Goal: Information Seeking & Learning: Compare options

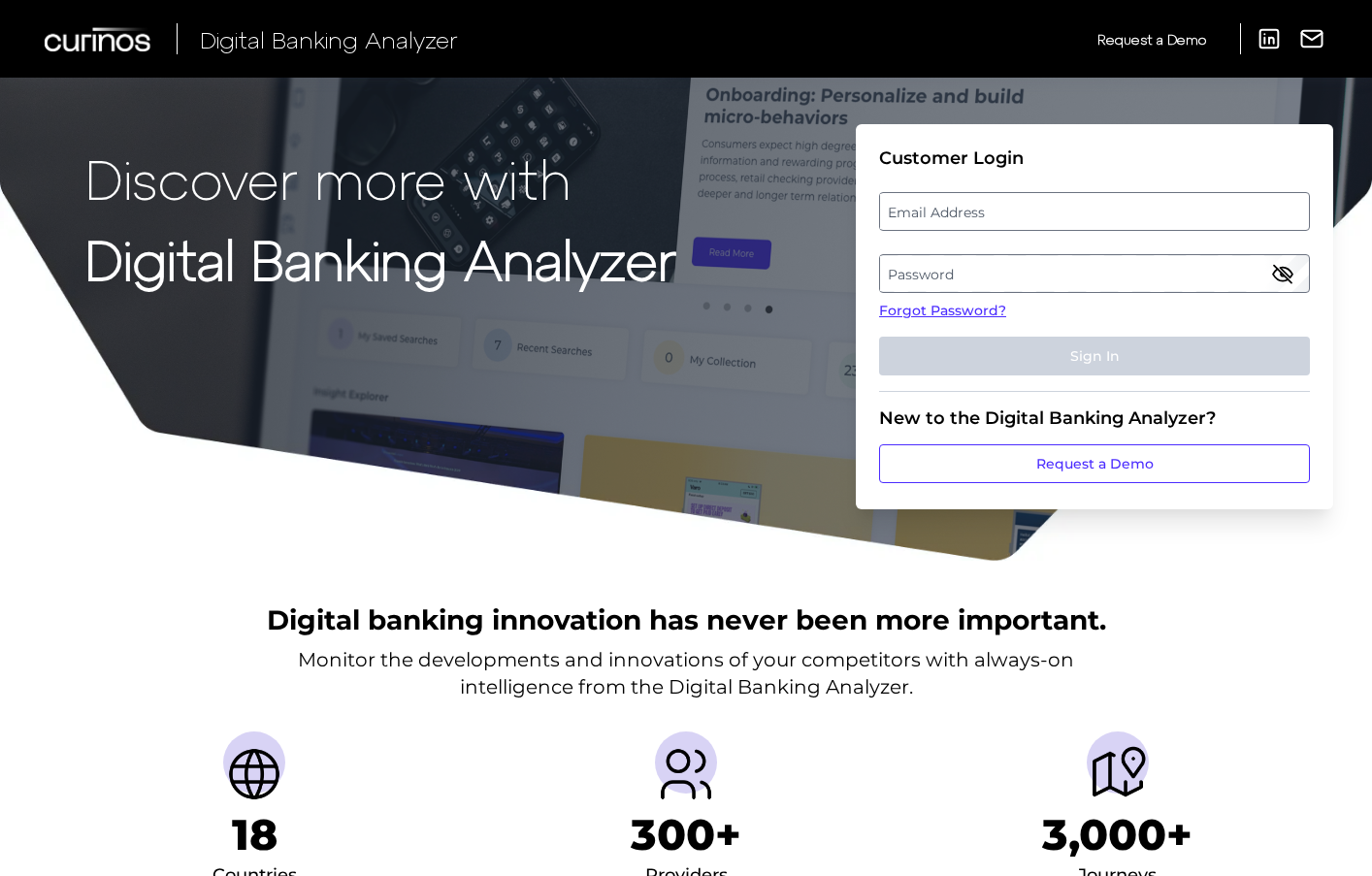
click at [1088, 201] on label "Email Address" at bounding box center [1093, 212] width 428 height 35
click at [1088, 201] on input "email" at bounding box center [1093, 212] width 431 height 39
click at [1084, 211] on input "Email Address" at bounding box center [1093, 212] width 431 height 39
type input "milly.longbottom@nationwide.co.uk"
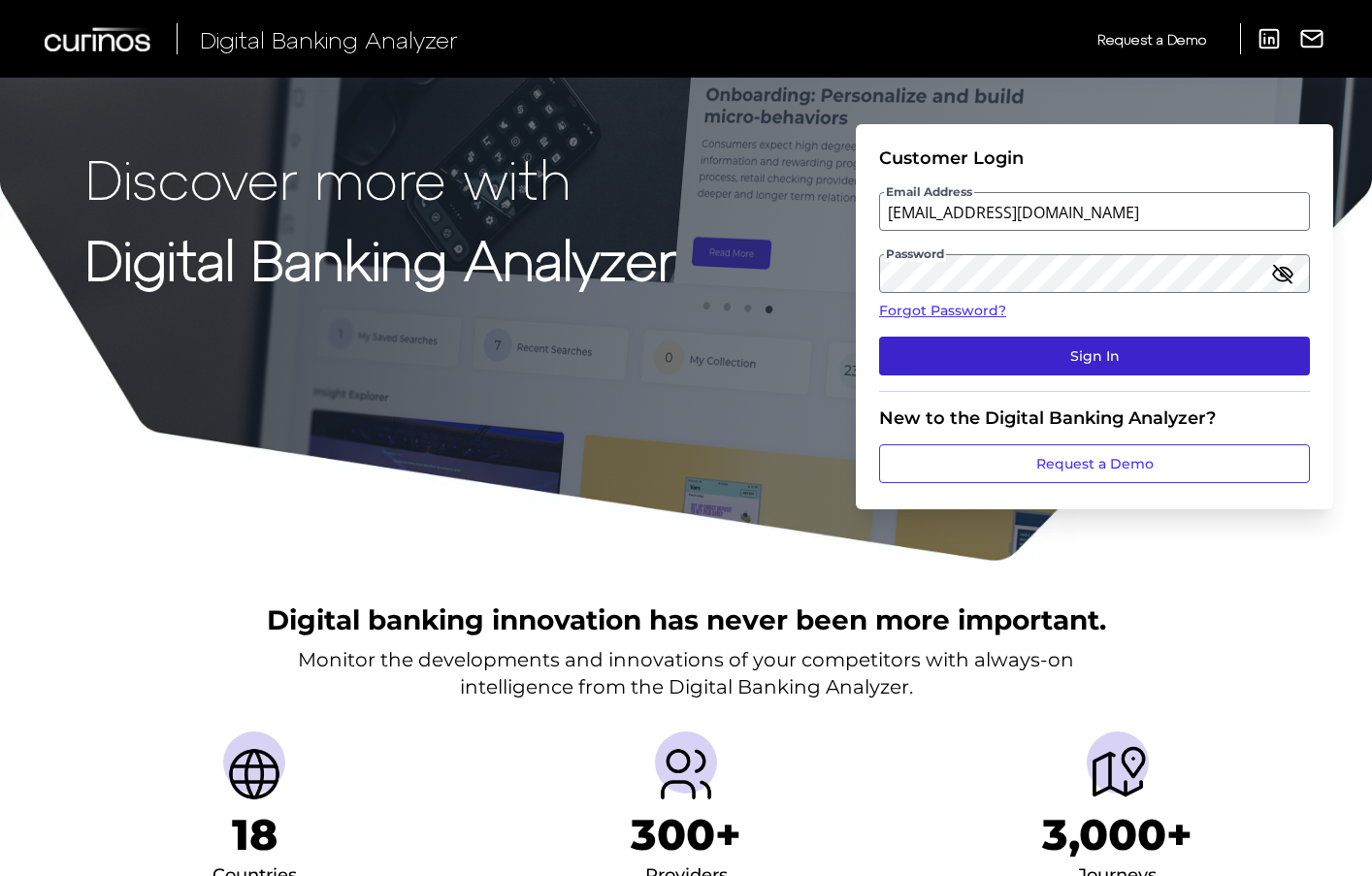
click at [1066, 352] on button "Sign In" at bounding box center [1093, 356] width 431 height 39
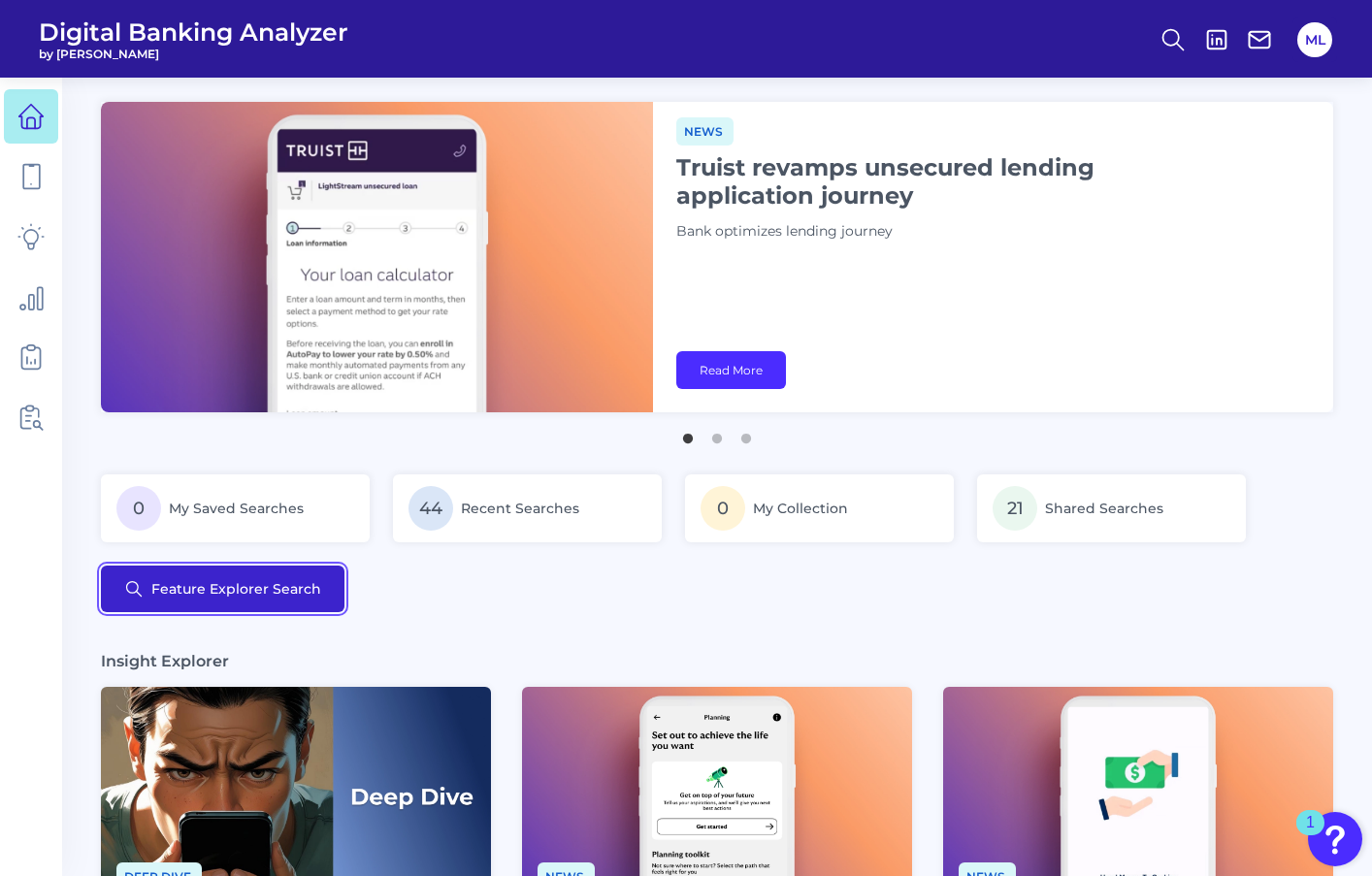
click at [264, 583] on button "Feature Explorer Search" at bounding box center [223, 589] width 243 height 46
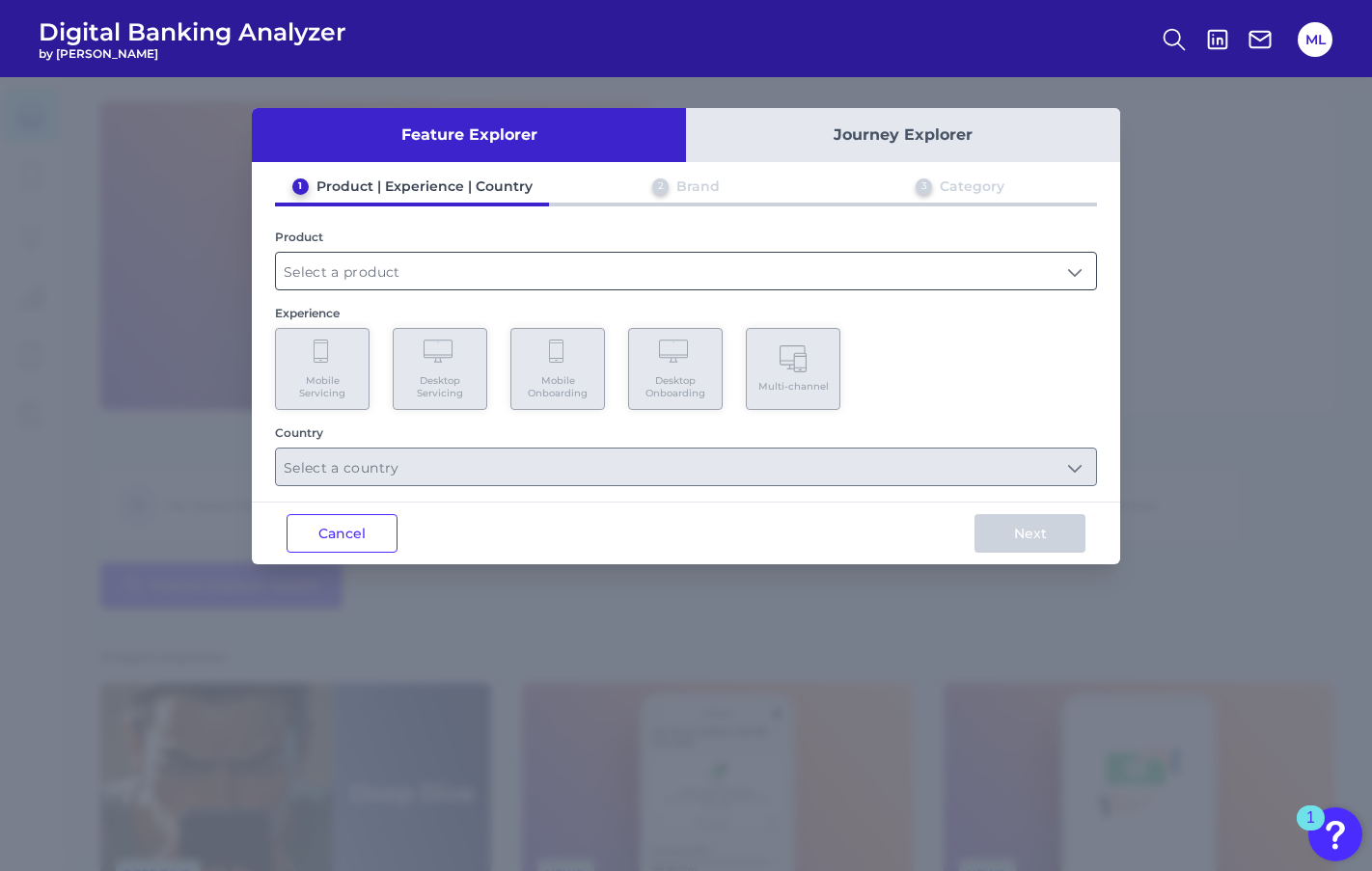
click at [368, 283] on input "text" at bounding box center [686, 271] width 820 height 37
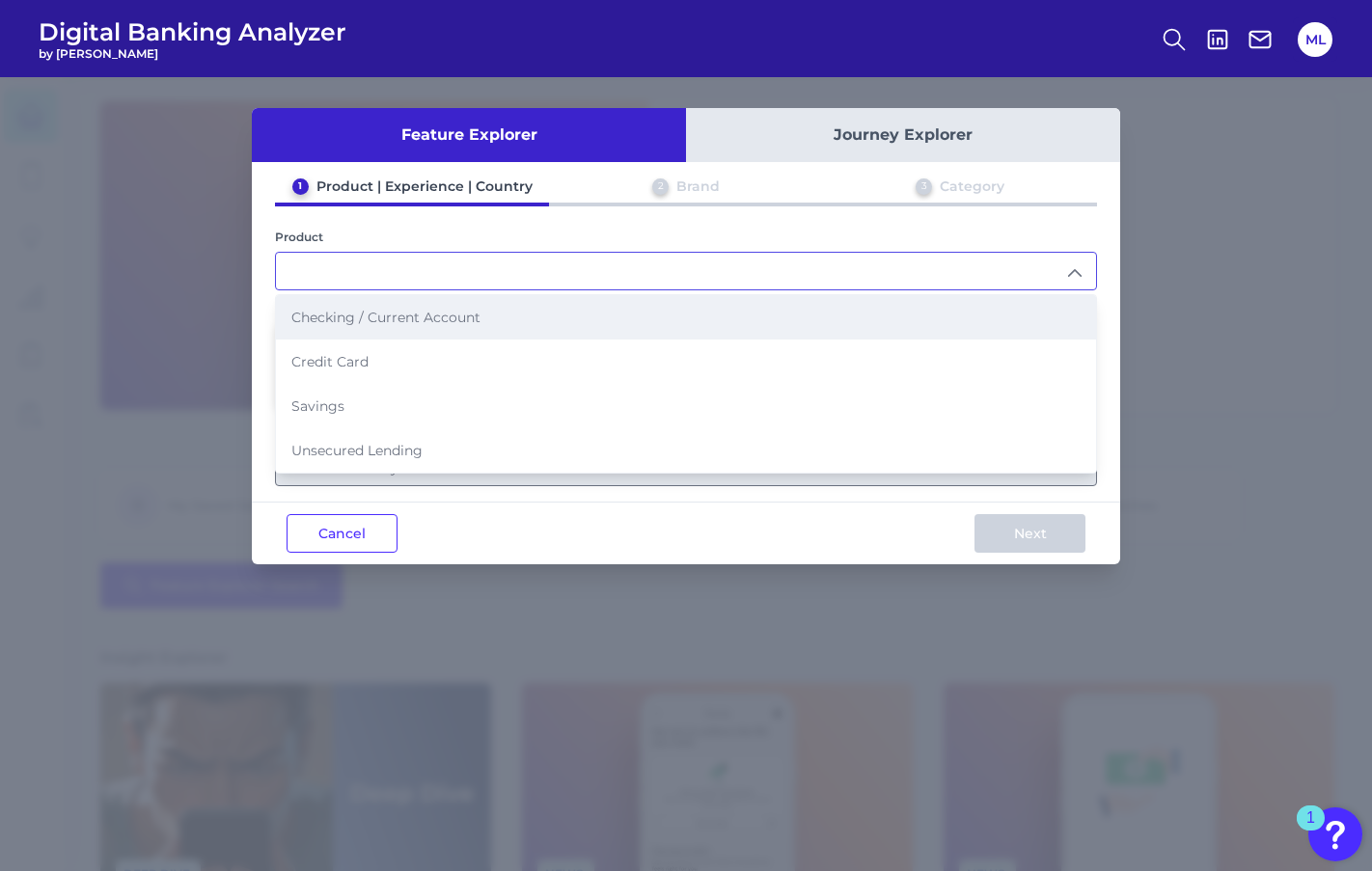
click at [375, 313] on span "Checking / Current Account" at bounding box center [386, 318] width 189 height 18
type input "Checking / Current Account"
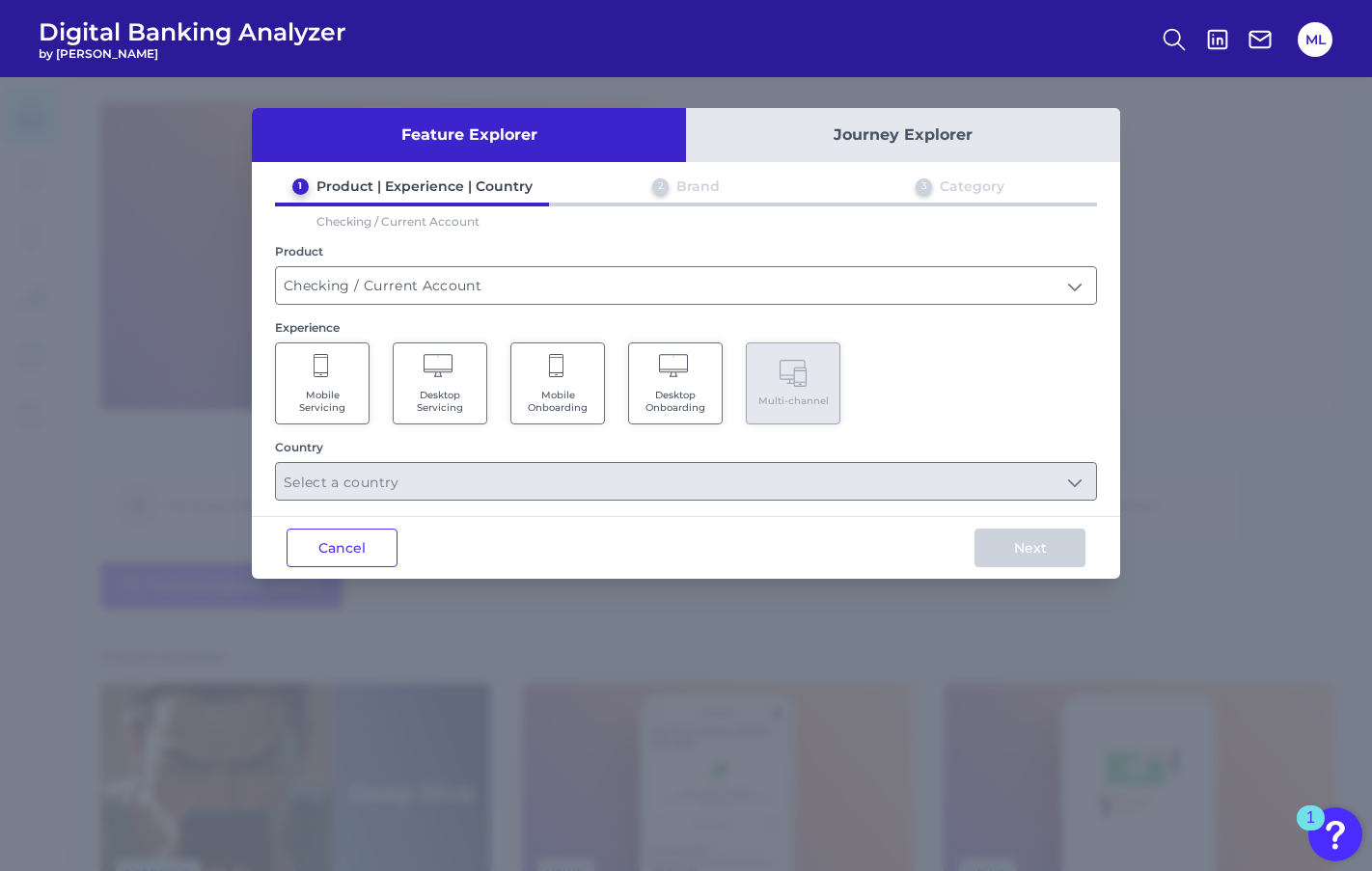
click at [332, 384] on Servicing "Mobile Servicing" at bounding box center [322, 383] width 95 height 82
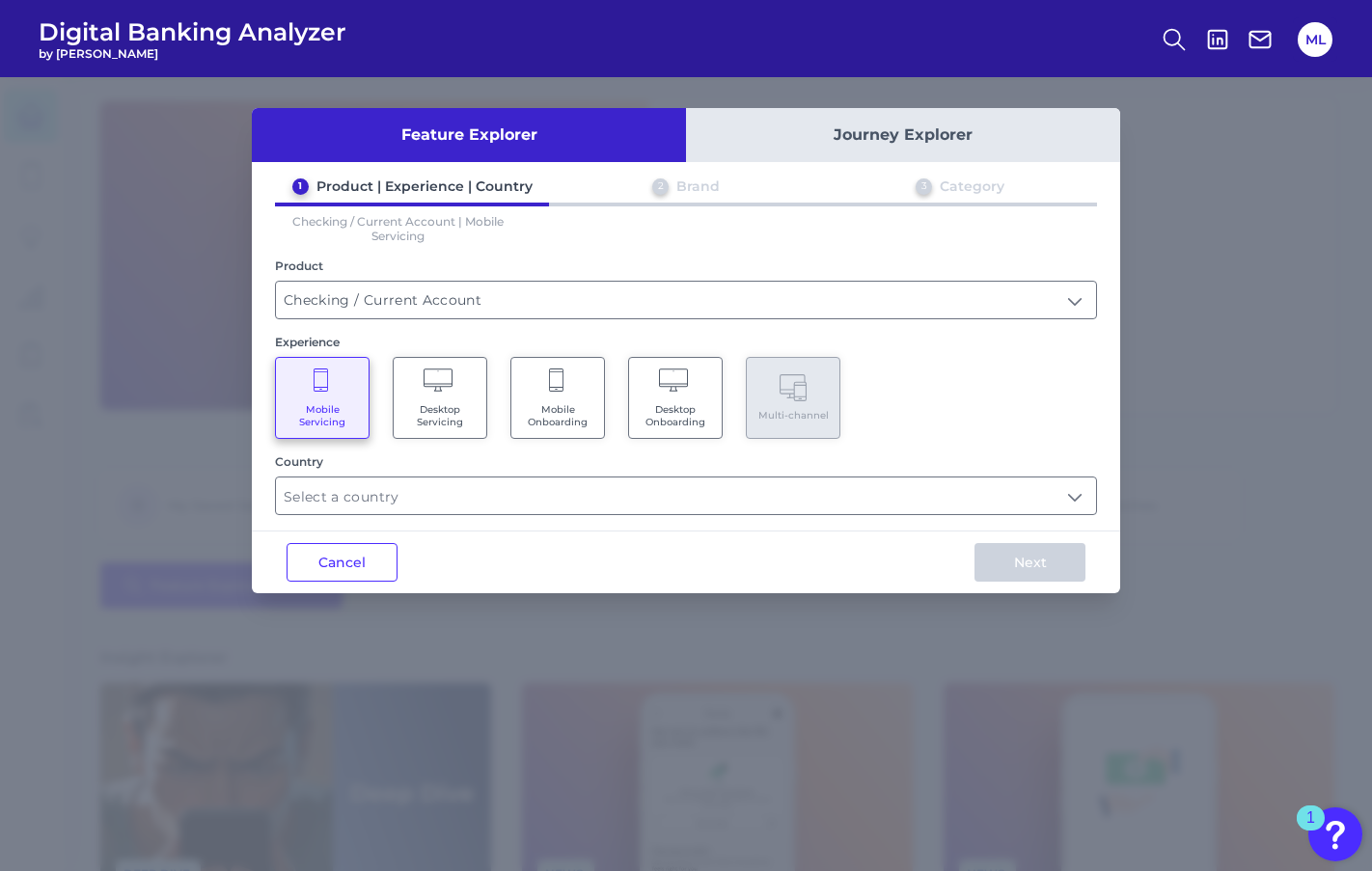
click at [344, 385] on Servicing "Mobile Servicing" at bounding box center [322, 398] width 95 height 82
click at [429, 382] on icon at bounding box center [440, 382] width 34 height 27
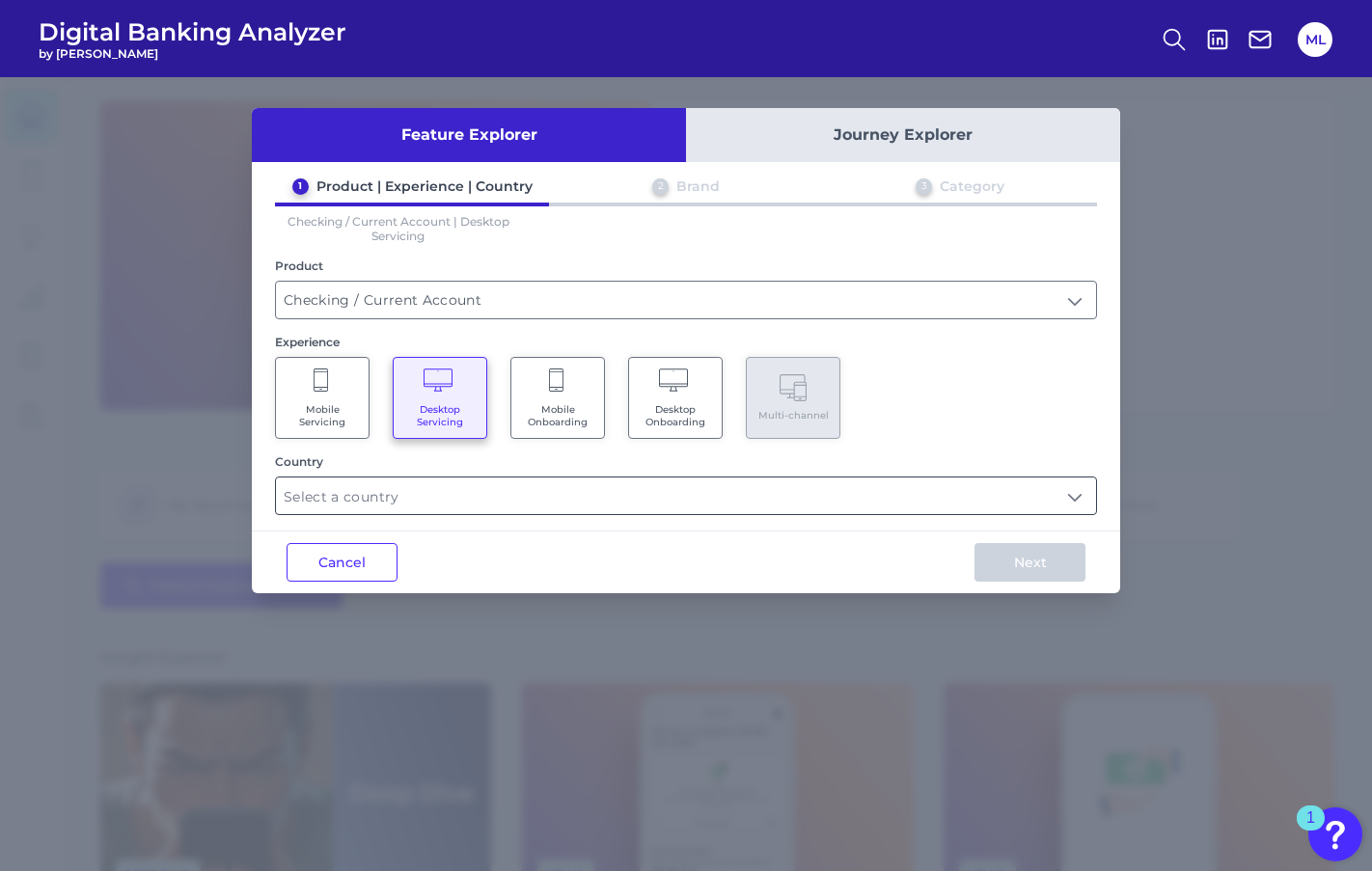
click at [421, 493] on input "text" at bounding box center [686, 496] width 820 height 37
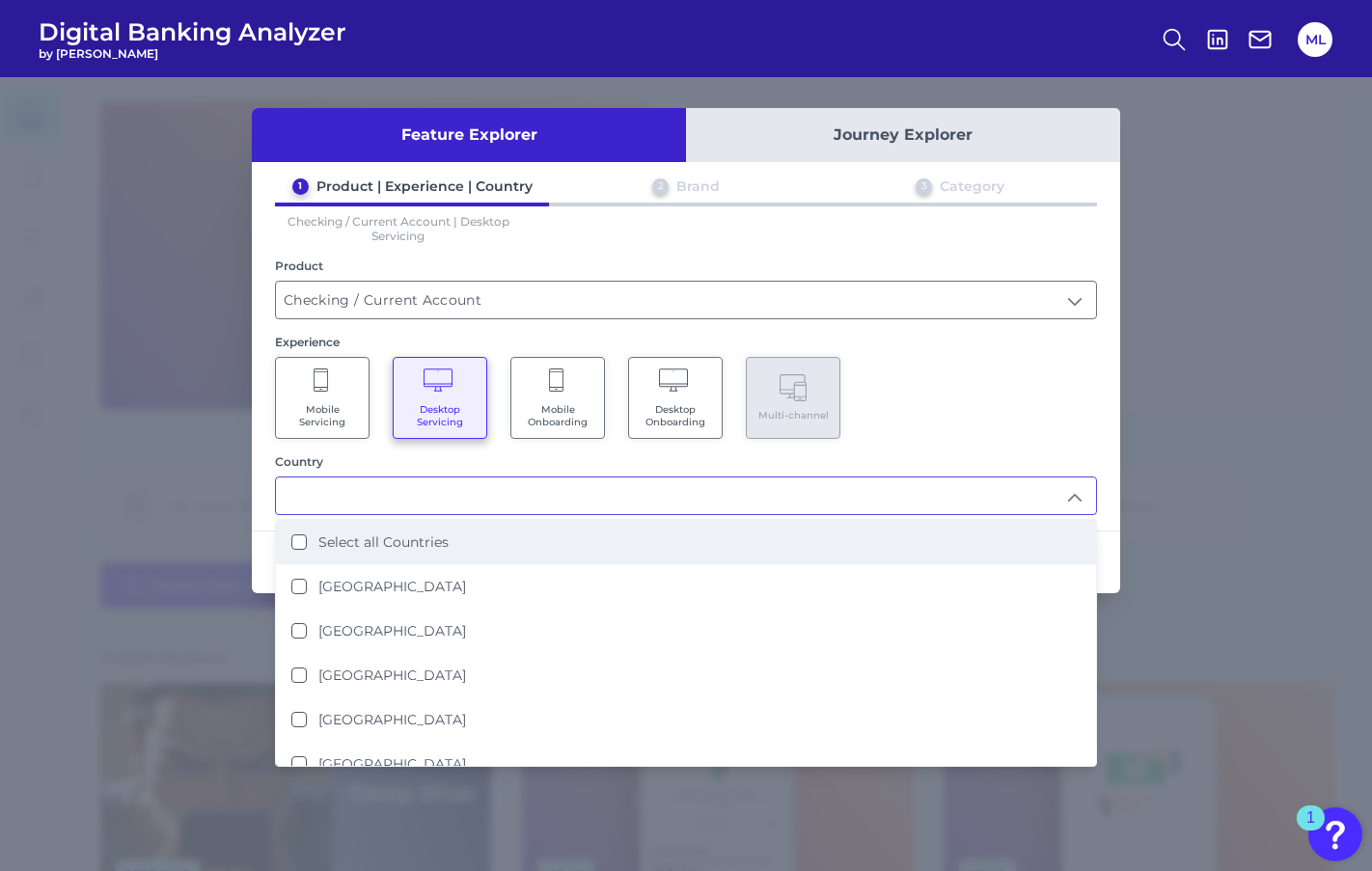
click at [412, 534] on label "Select all Countries" at bounding box center [384, 542] width 131 height 18
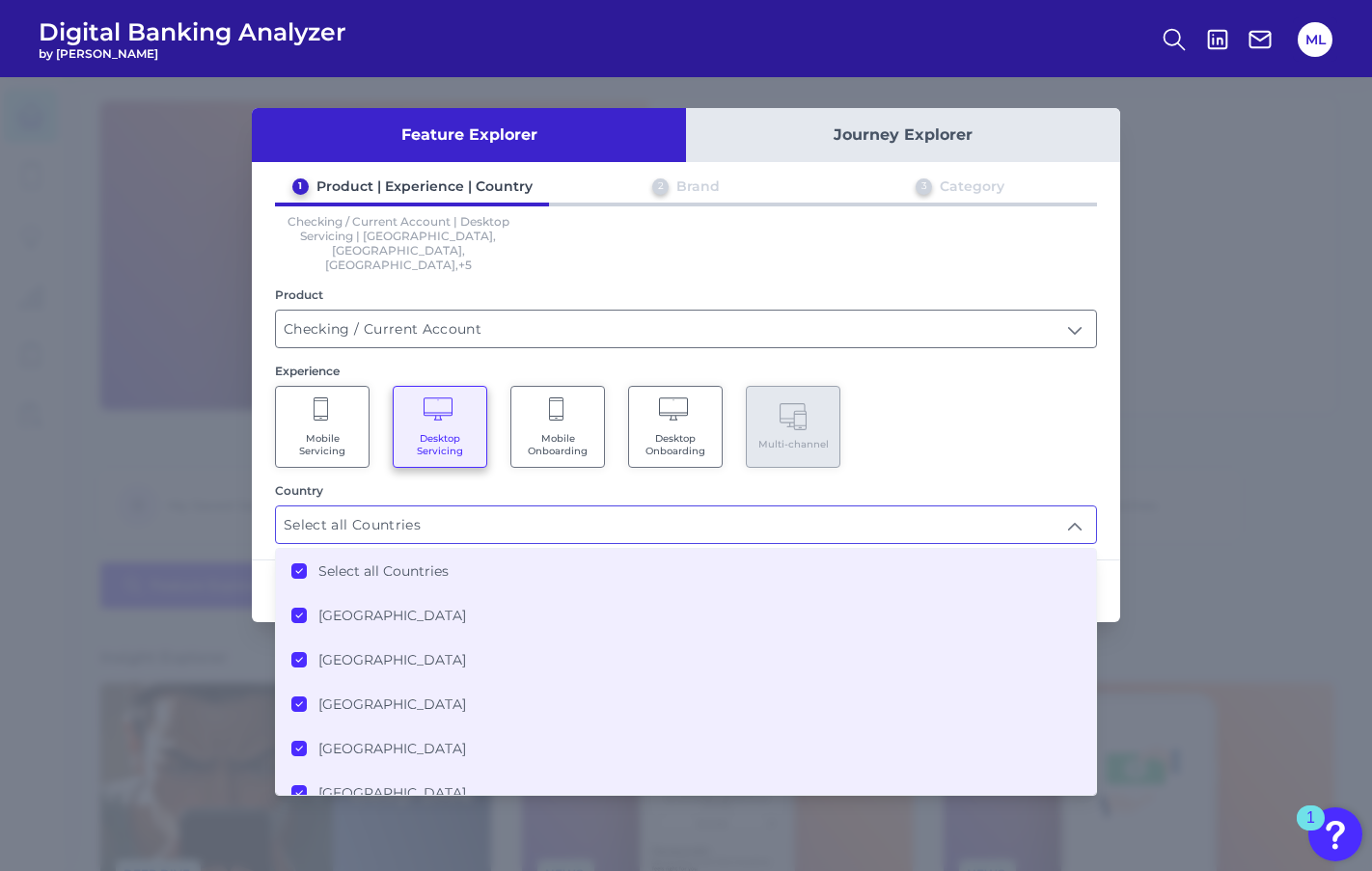
click at [368, 607] on label "United States" at bounding box center [392, 615] width 147 height 18
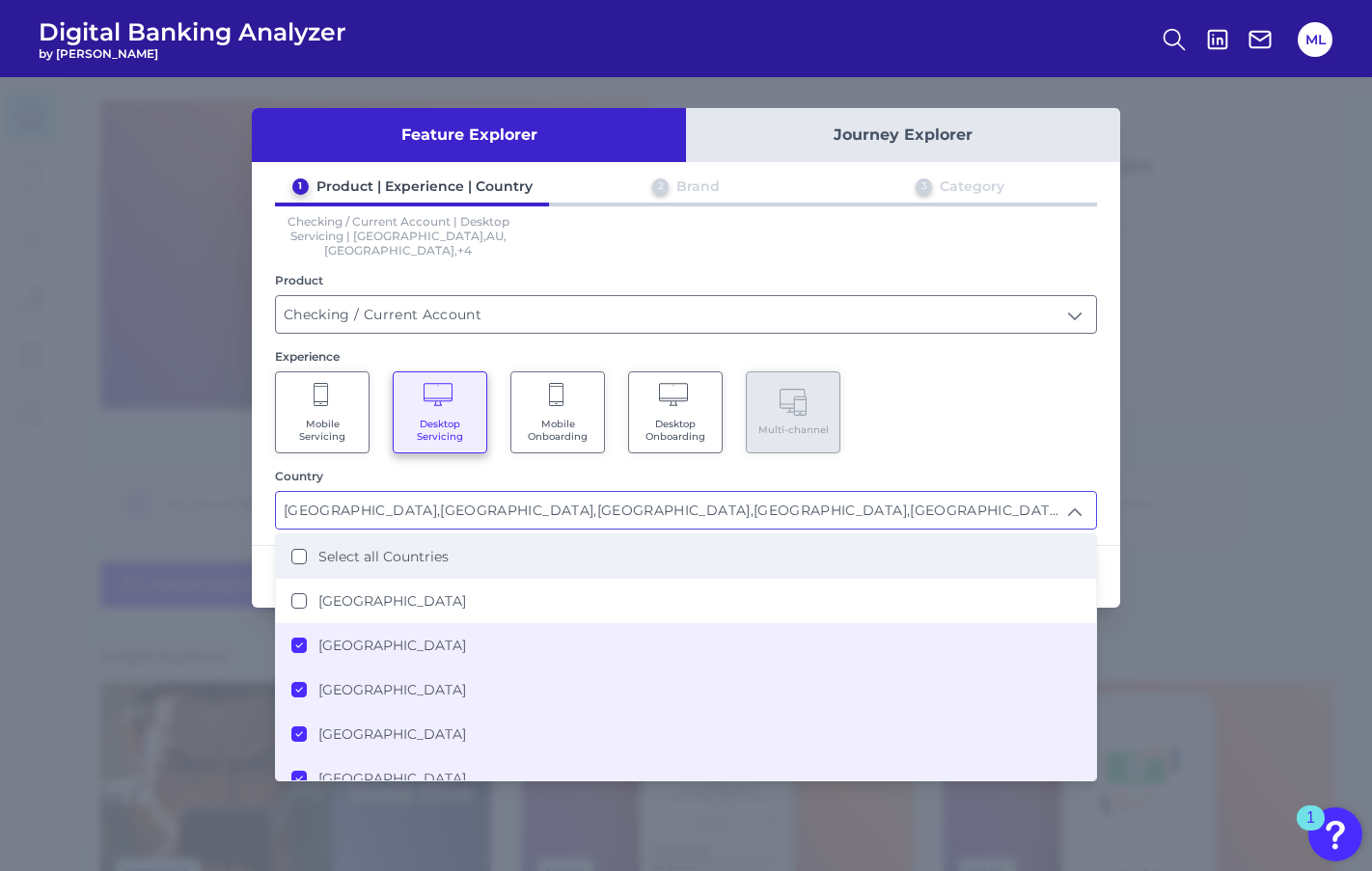
click at [379, 548] on label "Select all Countries" at bounding box center [384, 557] width 131 height 18
type input "Select all Countries"
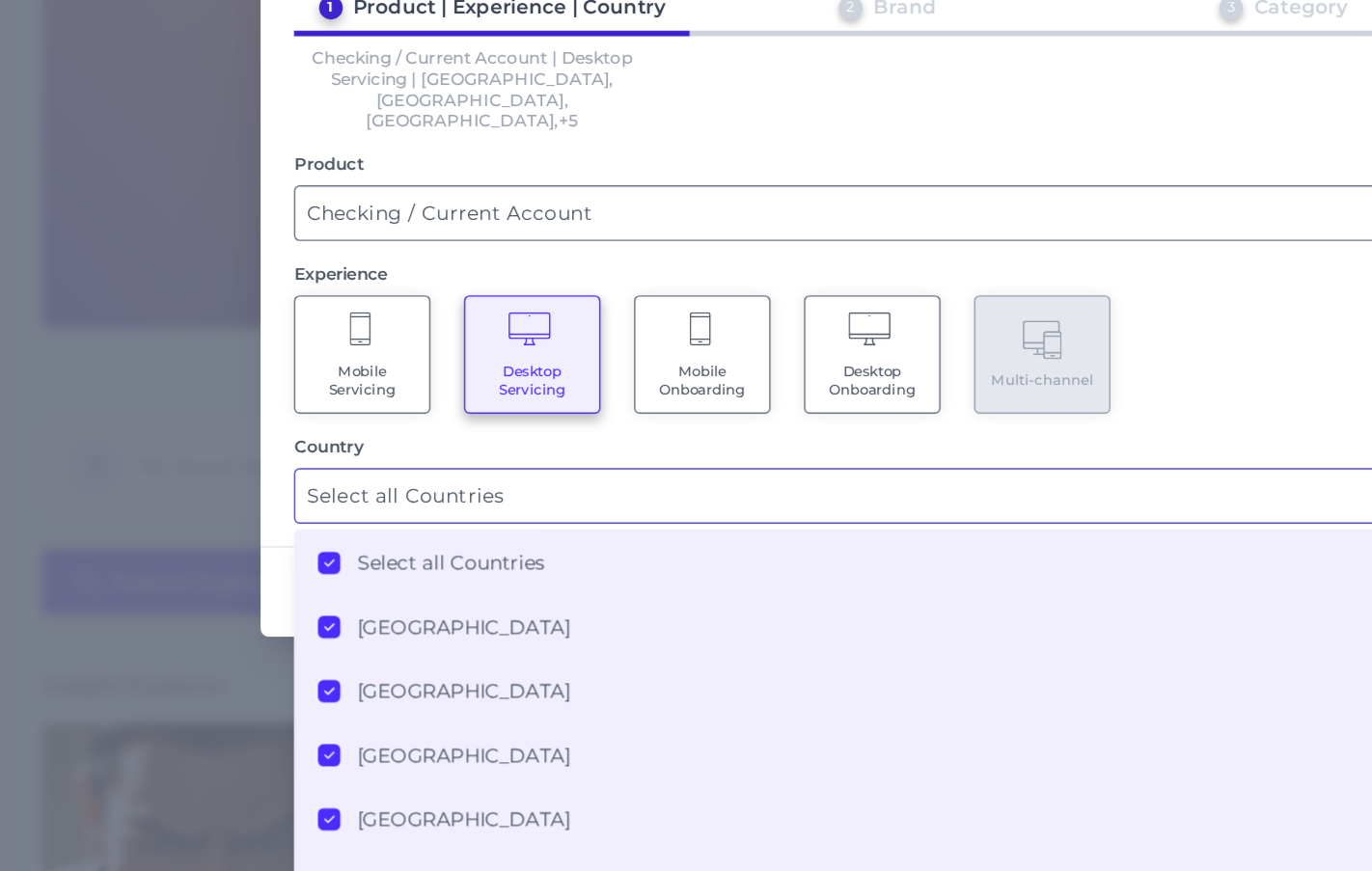
click at [302, 568] on ul "Select all Countries United States United Kingdom Australia France Italy Poland…" at bounding box center [686, 749] width 820 height 400
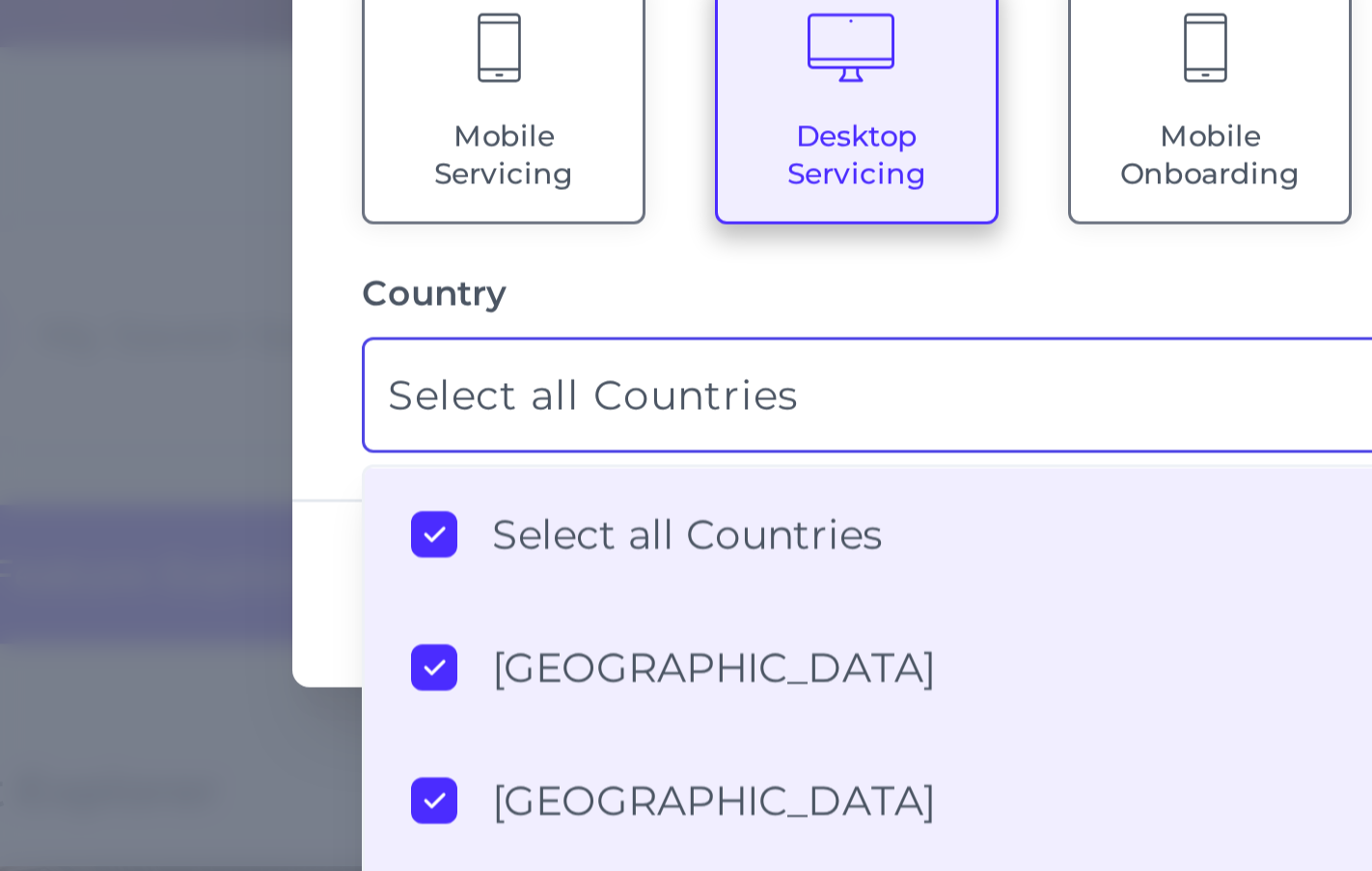
click at [334, 563] on label "Select all Countries" at bounding box center [384, 572] width 131 height 18
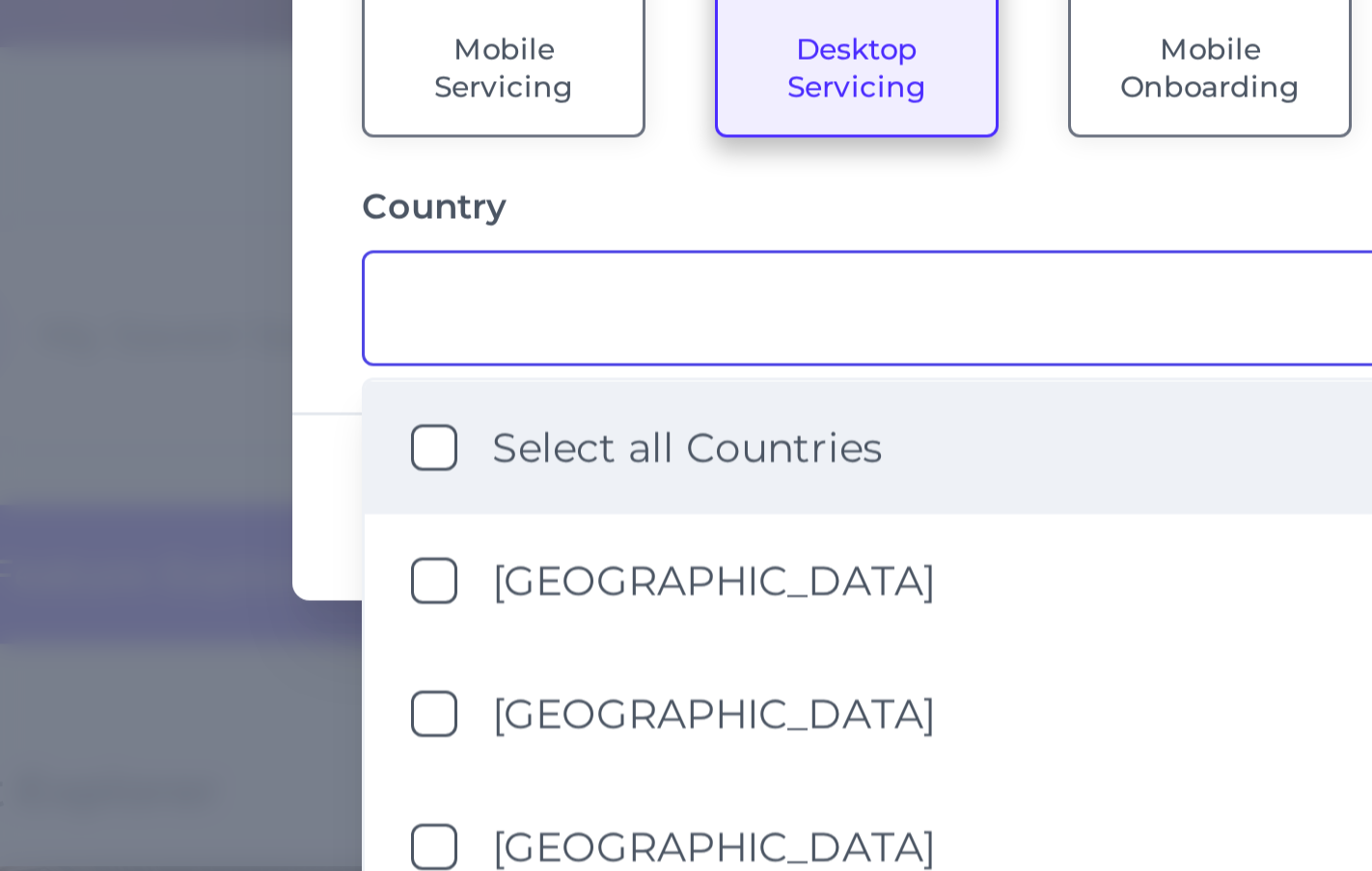
click at [344, 537] on label "Select all Countries" at bounding box center [384, 542] width 131 height 18
type input "Select all Countries"
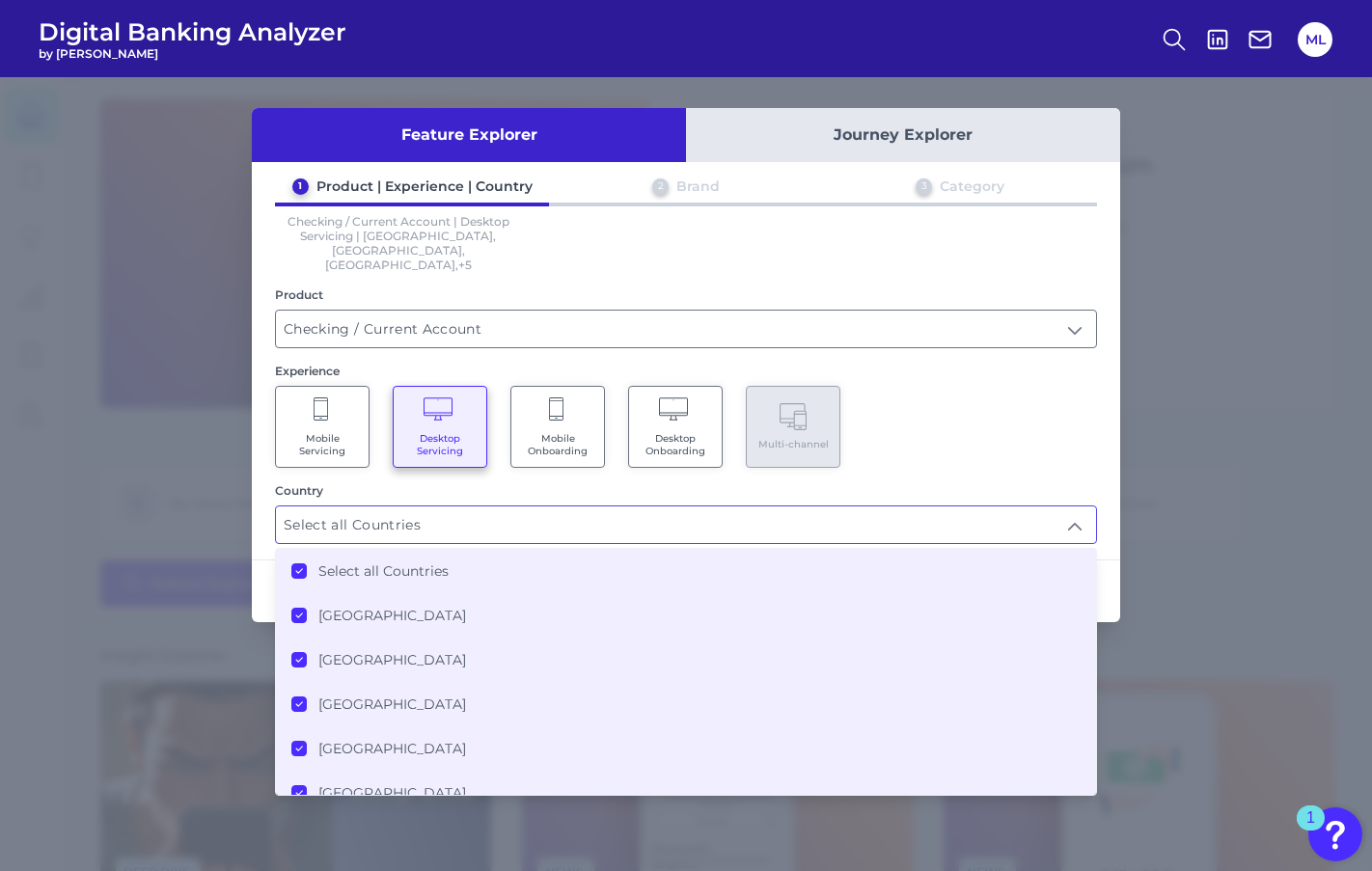
click at [360, 549] on li "Select all Countries" at bounding box center [686, 572] width 820 height 45
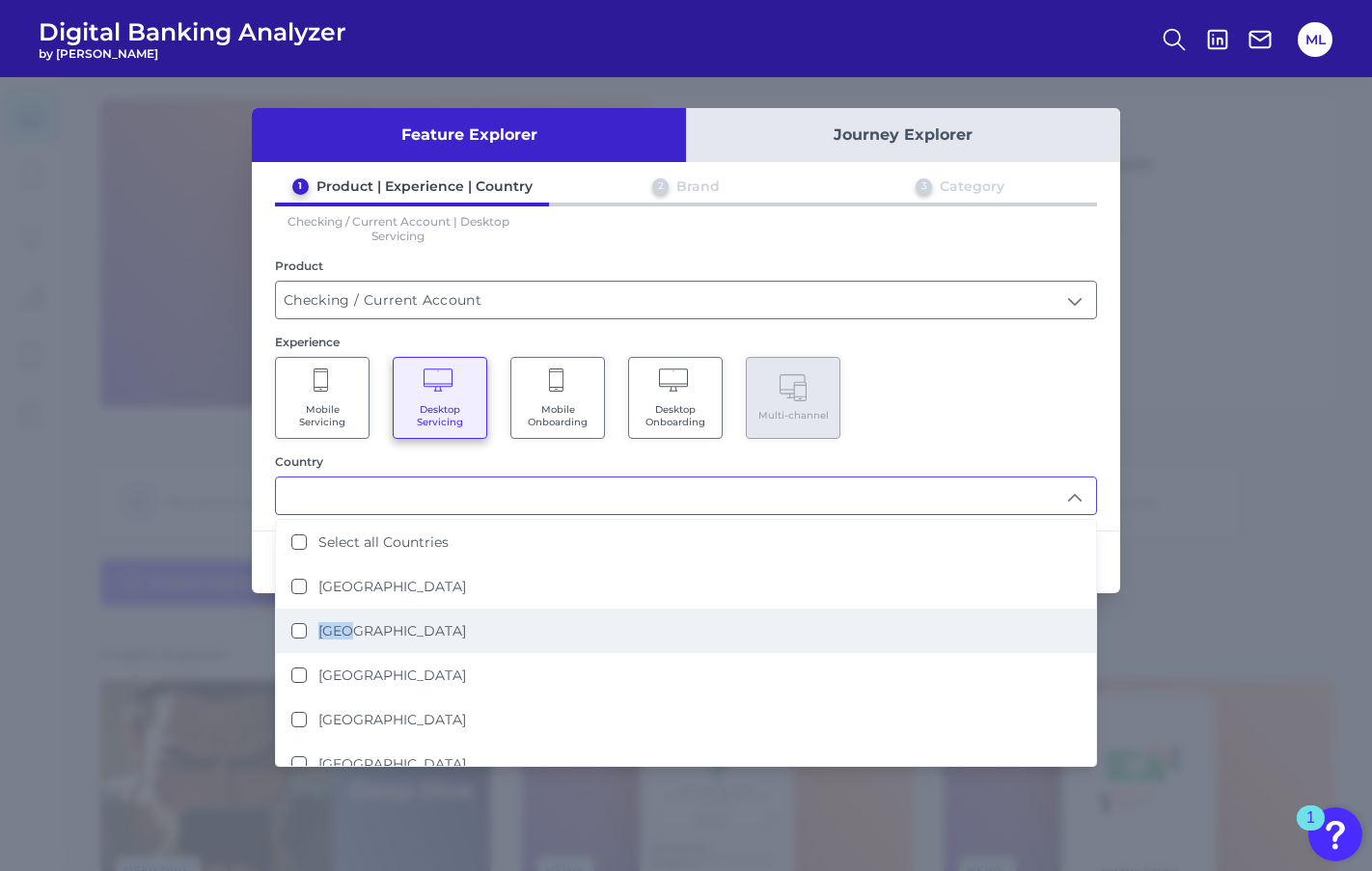
click at [350, 622] on label "United Kingdom" at bounding box center [392, 631] width 147 height 18
type input "United Kingdom"
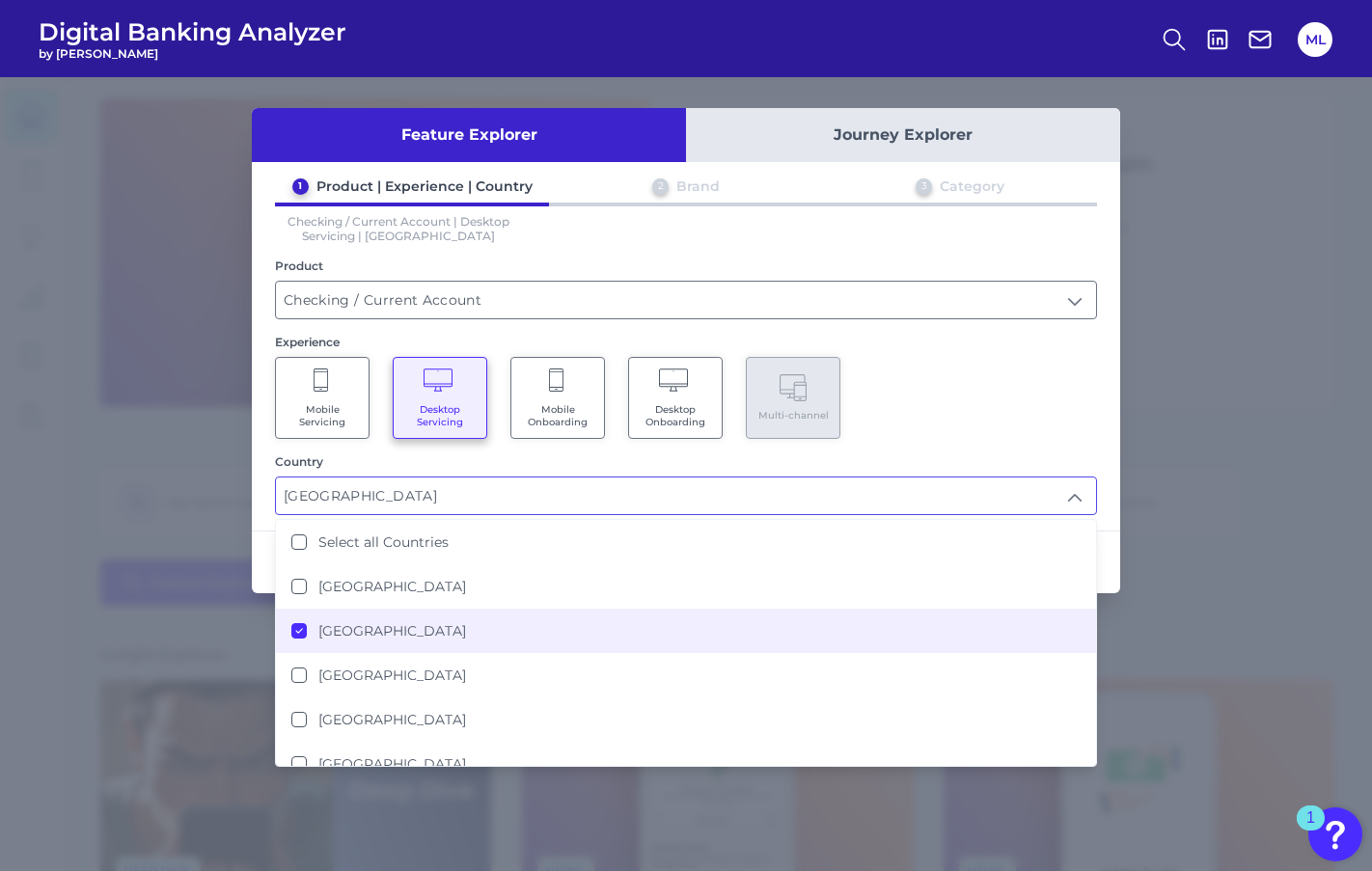
click at [1114, 549] on div "Next" at bounding box center [1030, 562] width 180 height 61
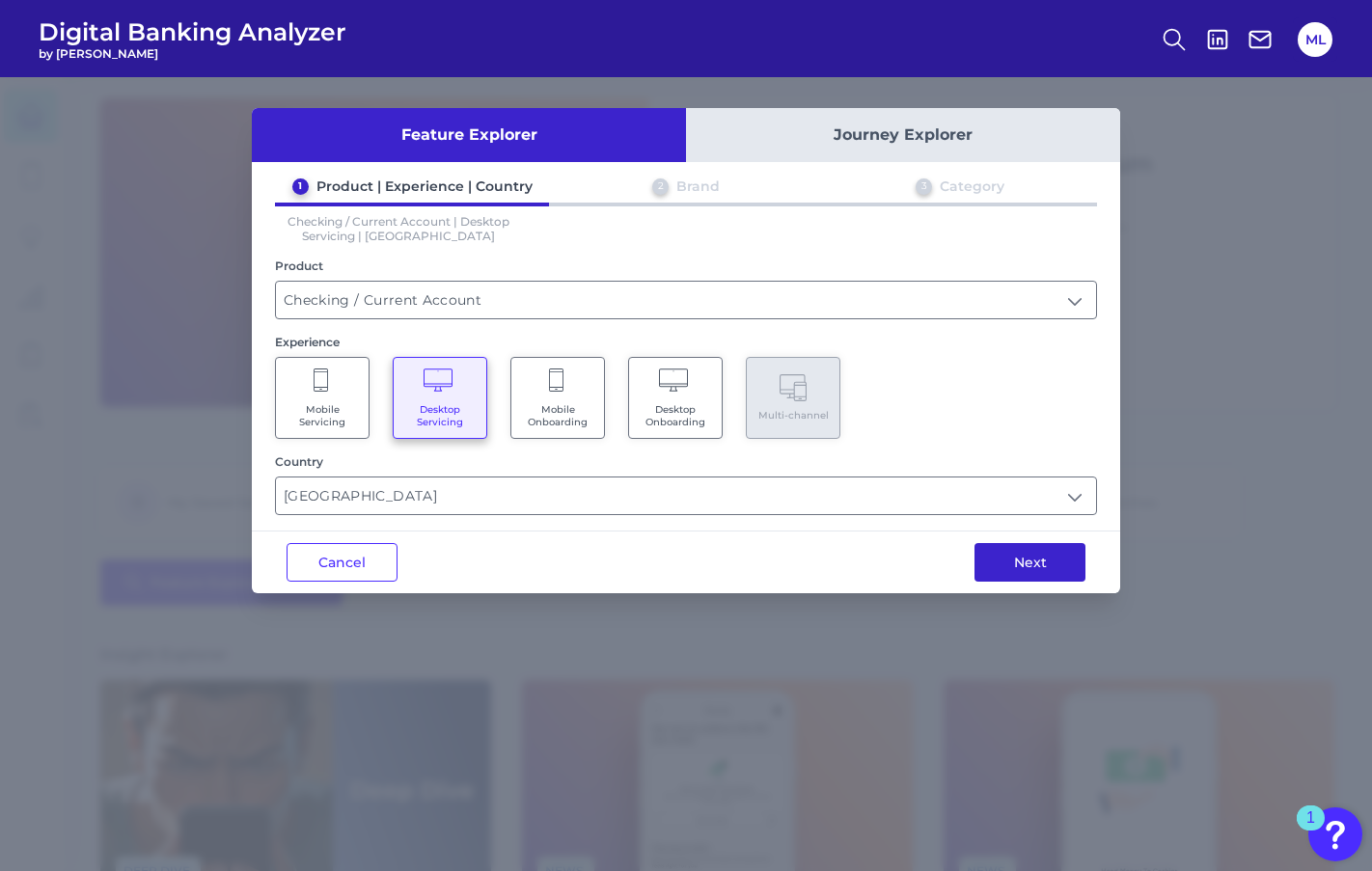
click at [1043, 563] on button "Next" at bounding box center [1030, 563] width 111 height 39
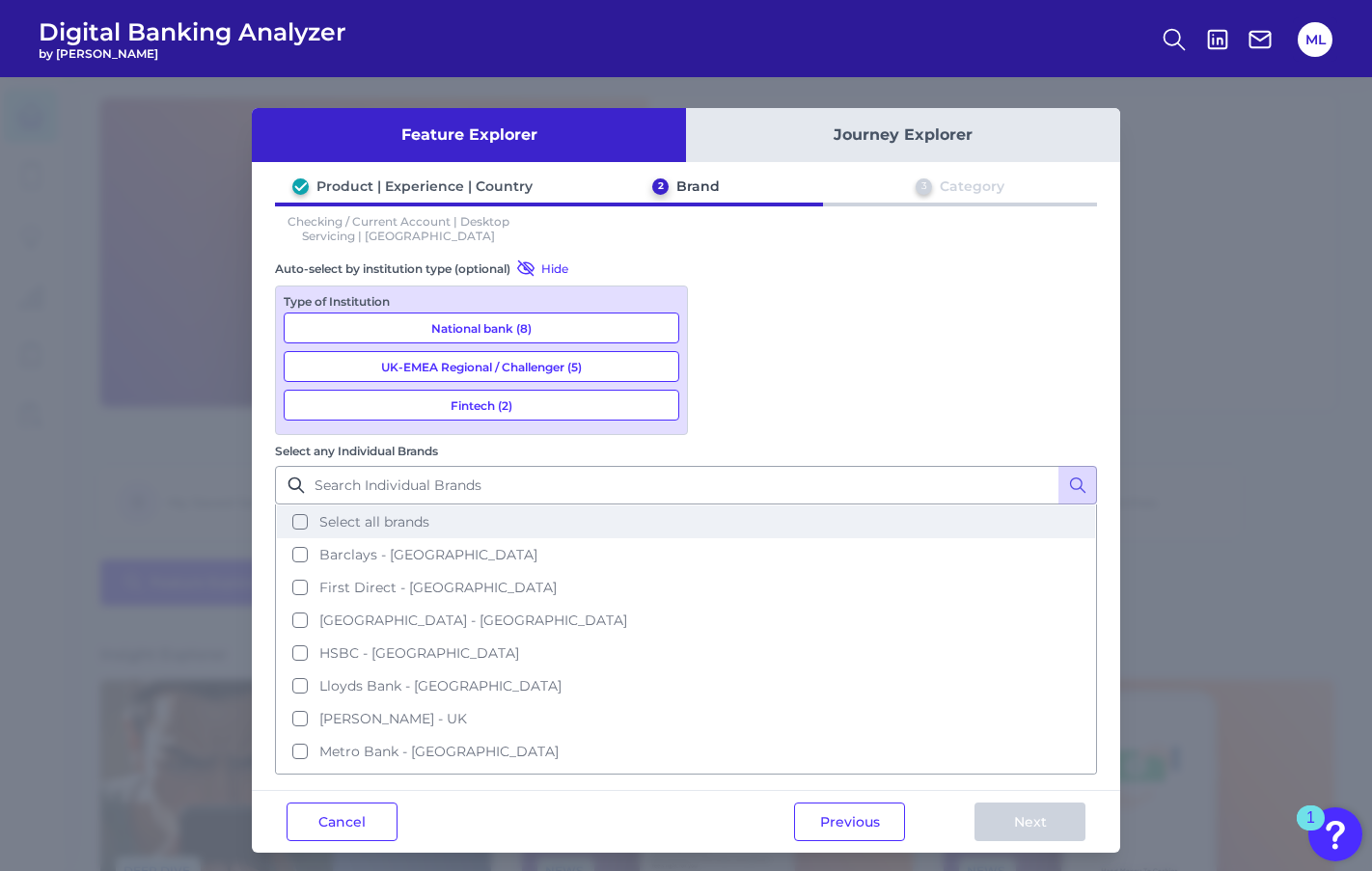
click at [429, 513] on span "Select all brands" at bounding box center [374, 522] width 110 height 18
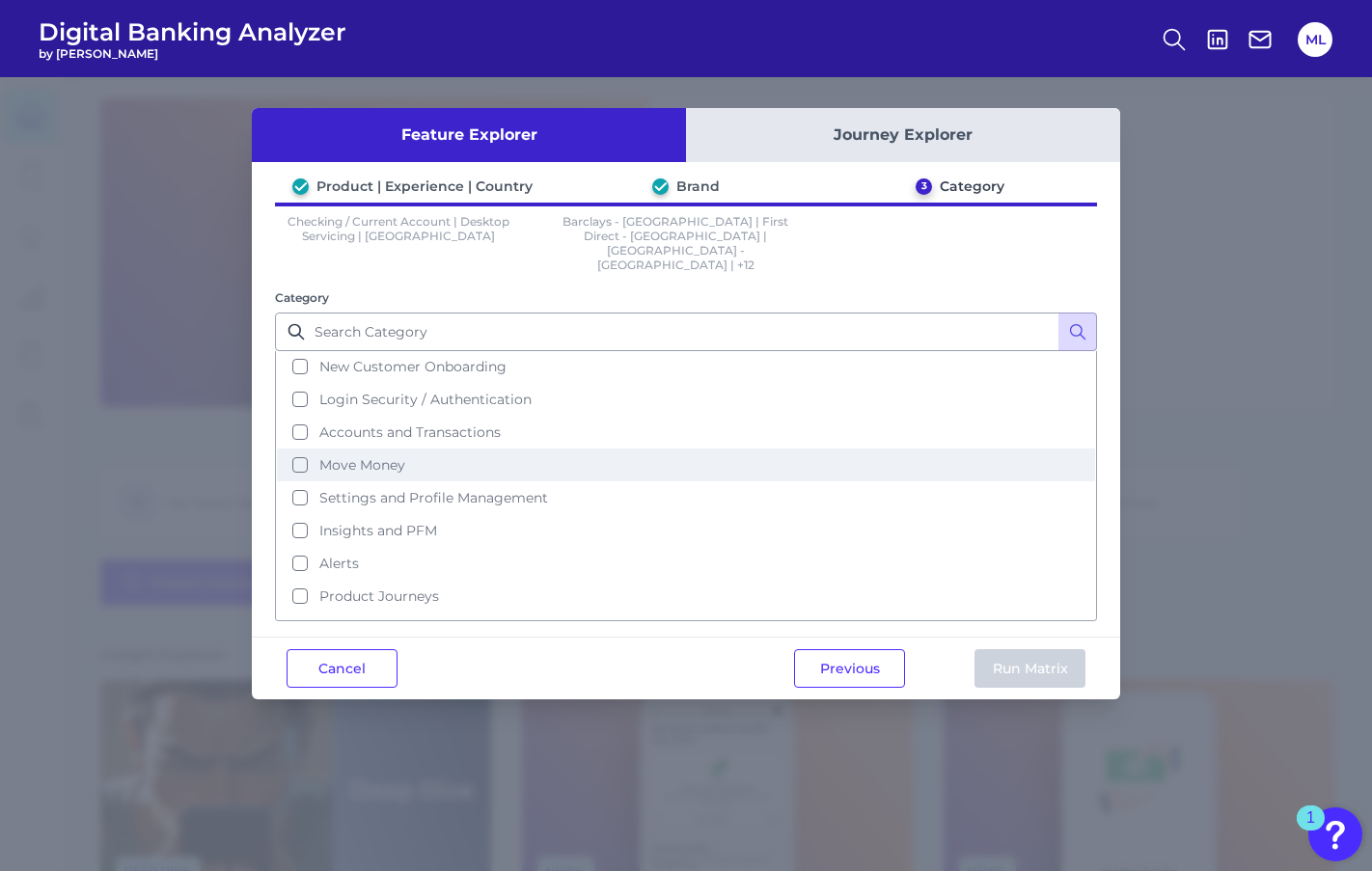
scroll to position [83, 0]
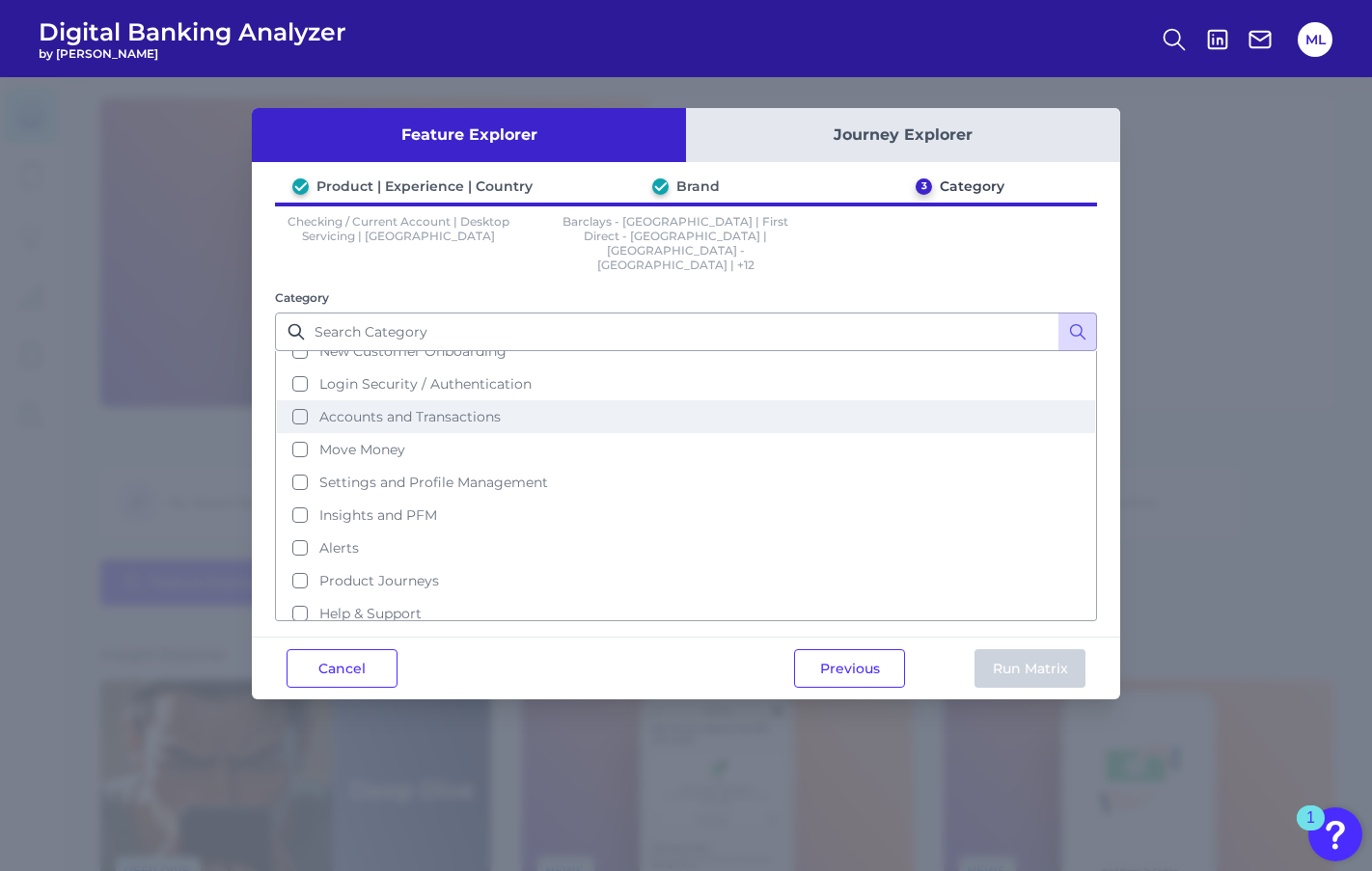
click at [412, 409] on span "Accounts and Transactions" at bounding box center [411, 417] width 181 height 18
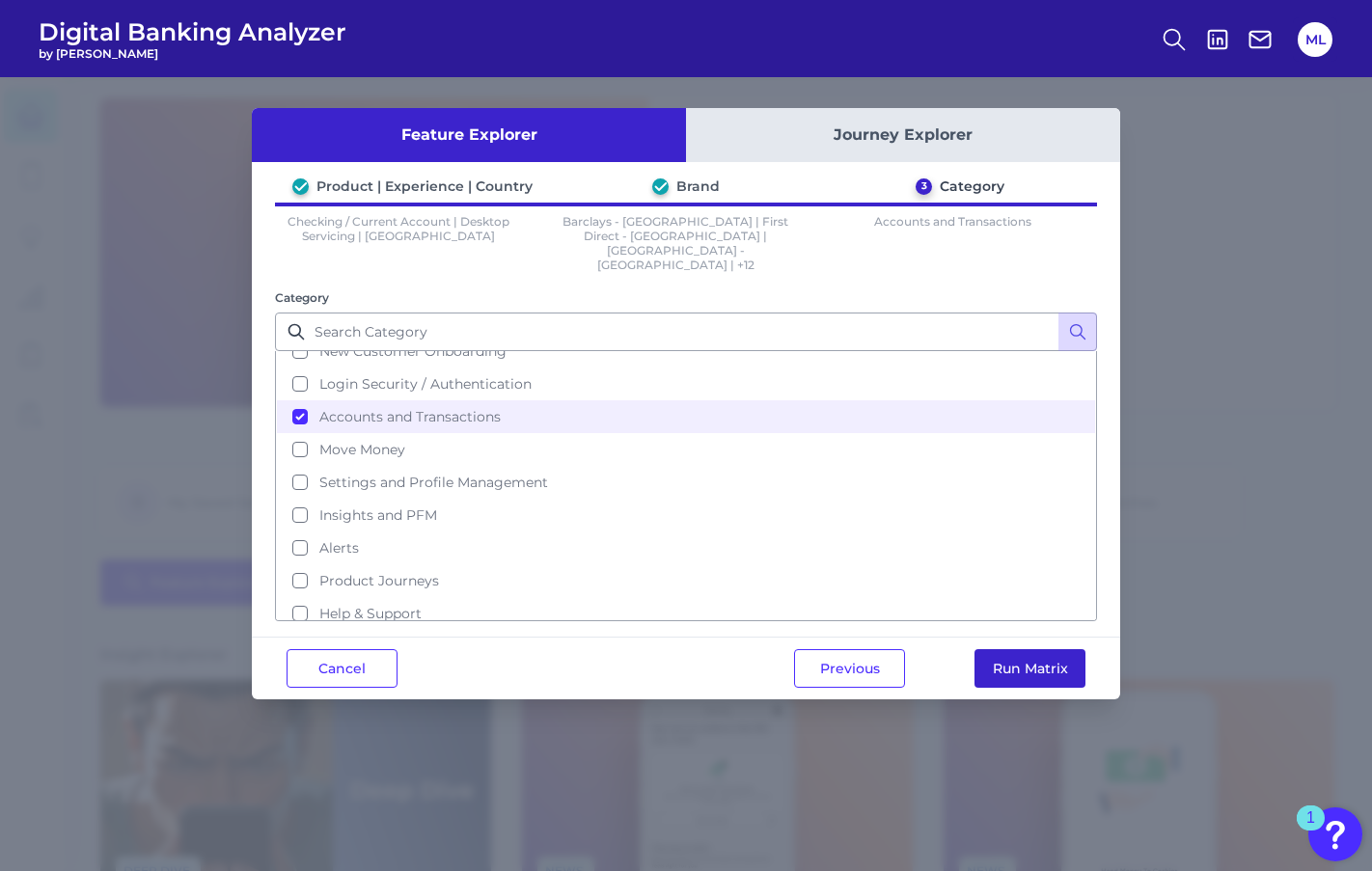
click at [1040, 650] on button "Run Matrix" at bounding box center [1030, 669] width 111 height 39
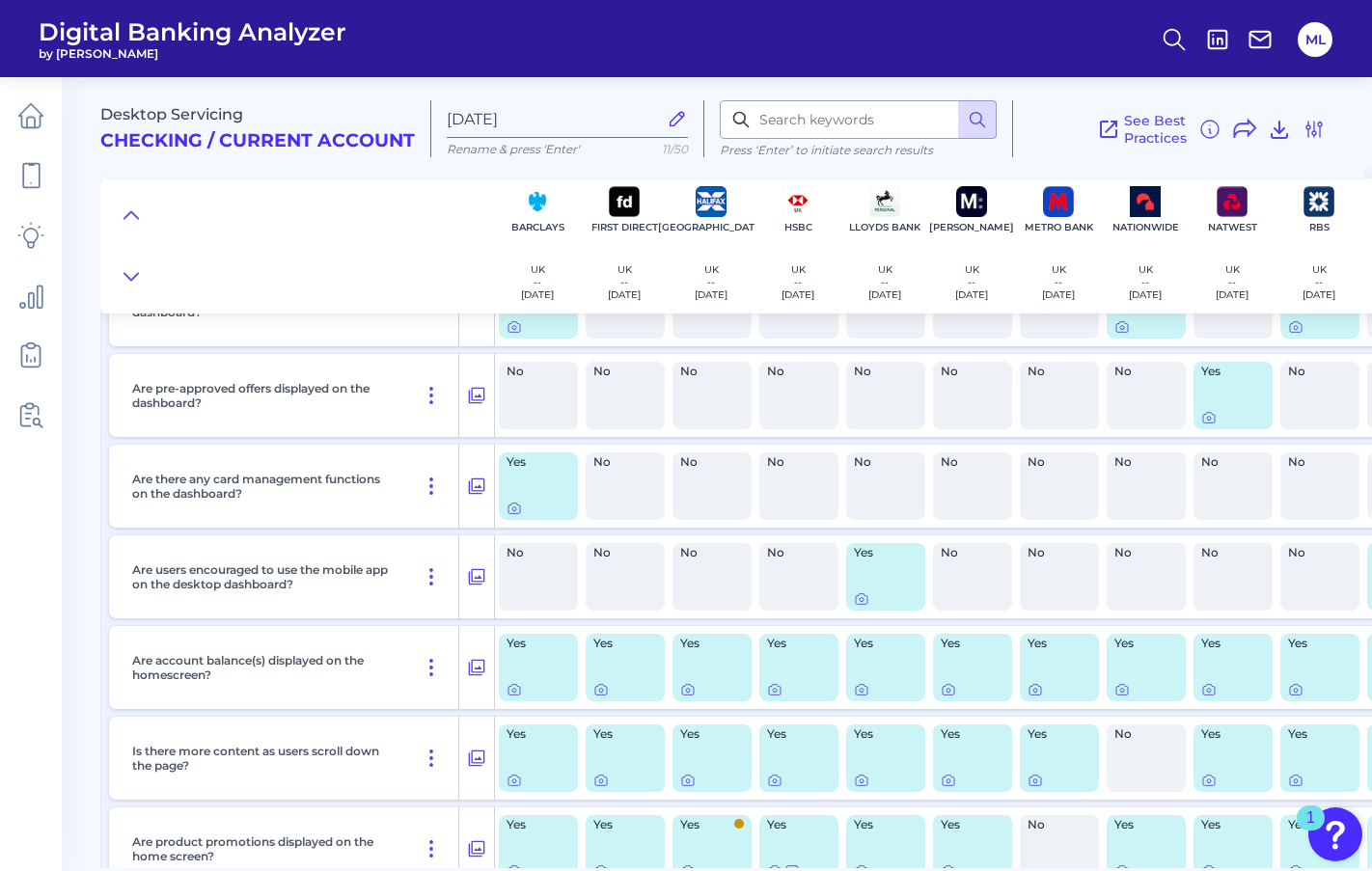
scroll to position [4422, 0]
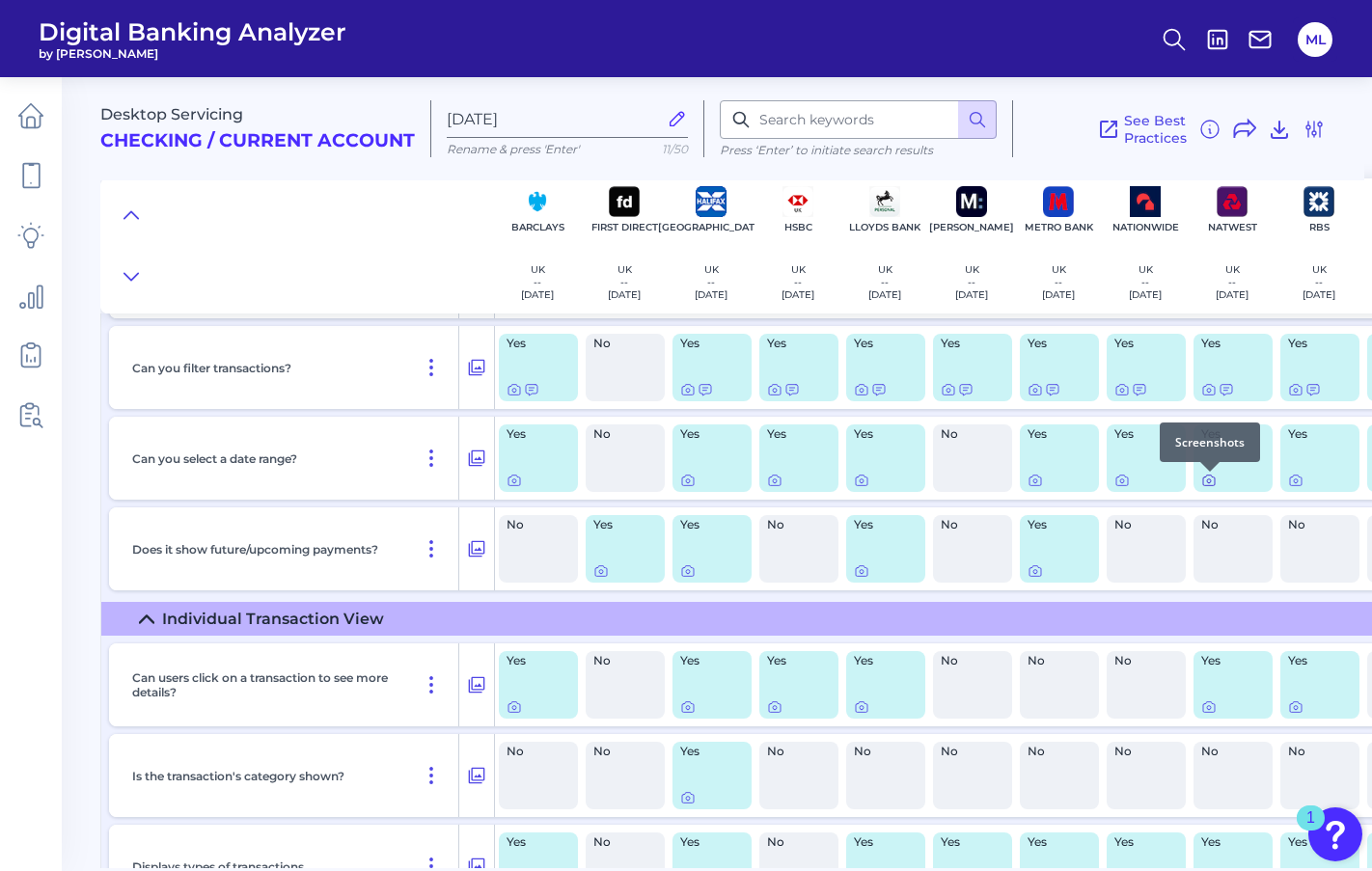
click at [1211, 486] on icon at bounding box center [1209, 481] width 16 height 16
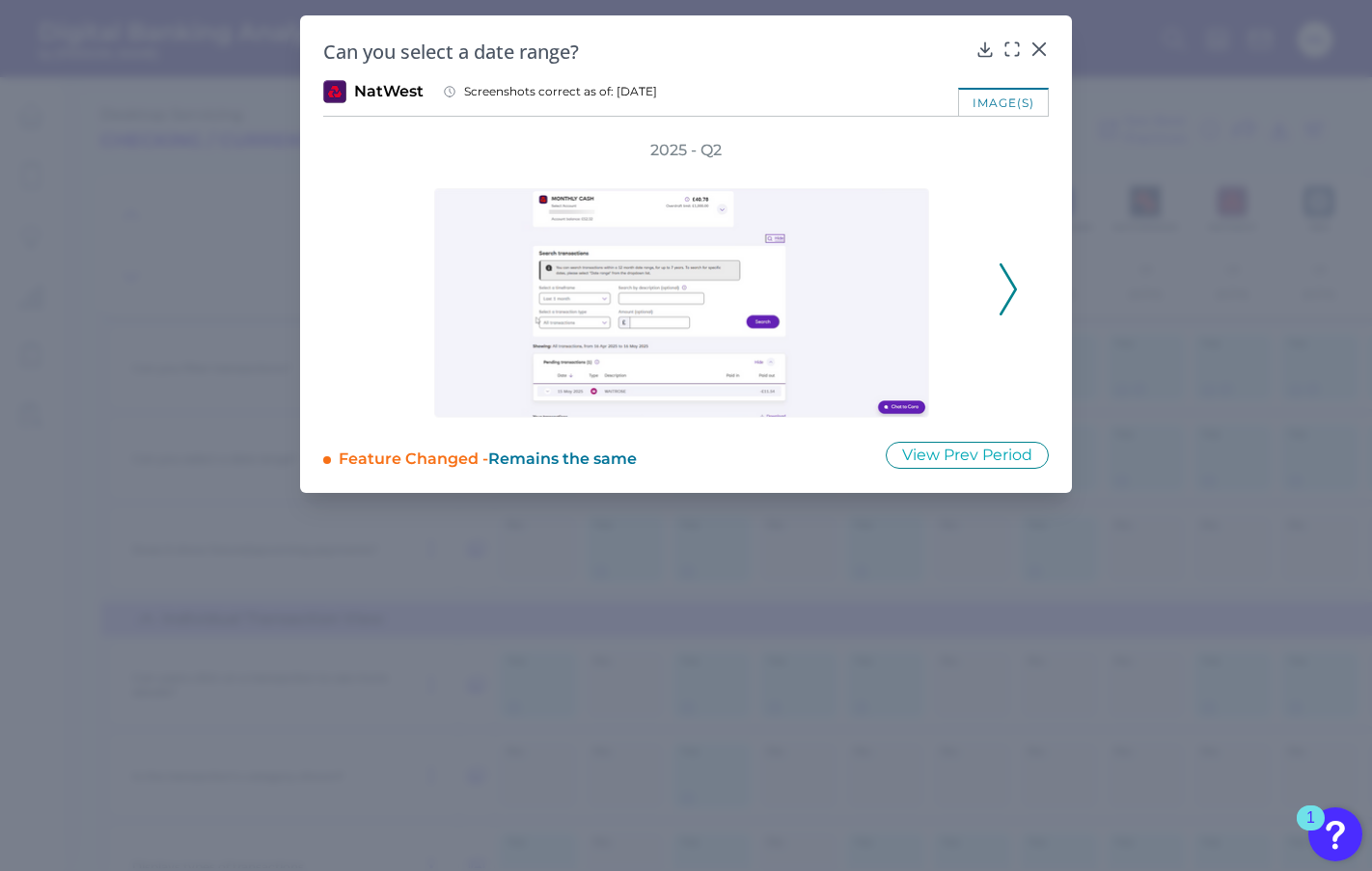
click at [1009, 283] on icon at bounding box center [1008, 289] width 18 height 52
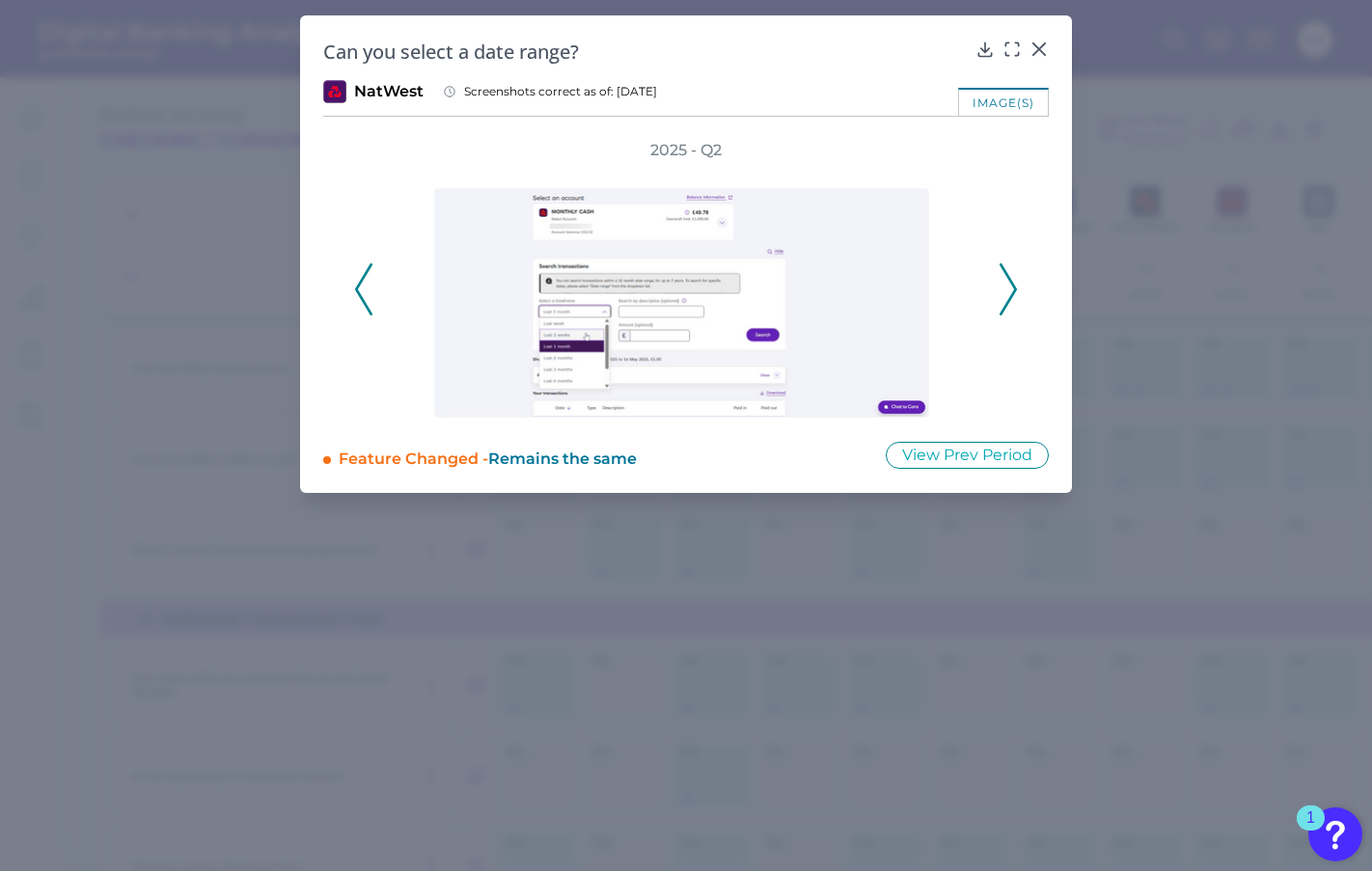
click at [1006, 286] on icon at bounding box center [1008, 289] width 18 height 52
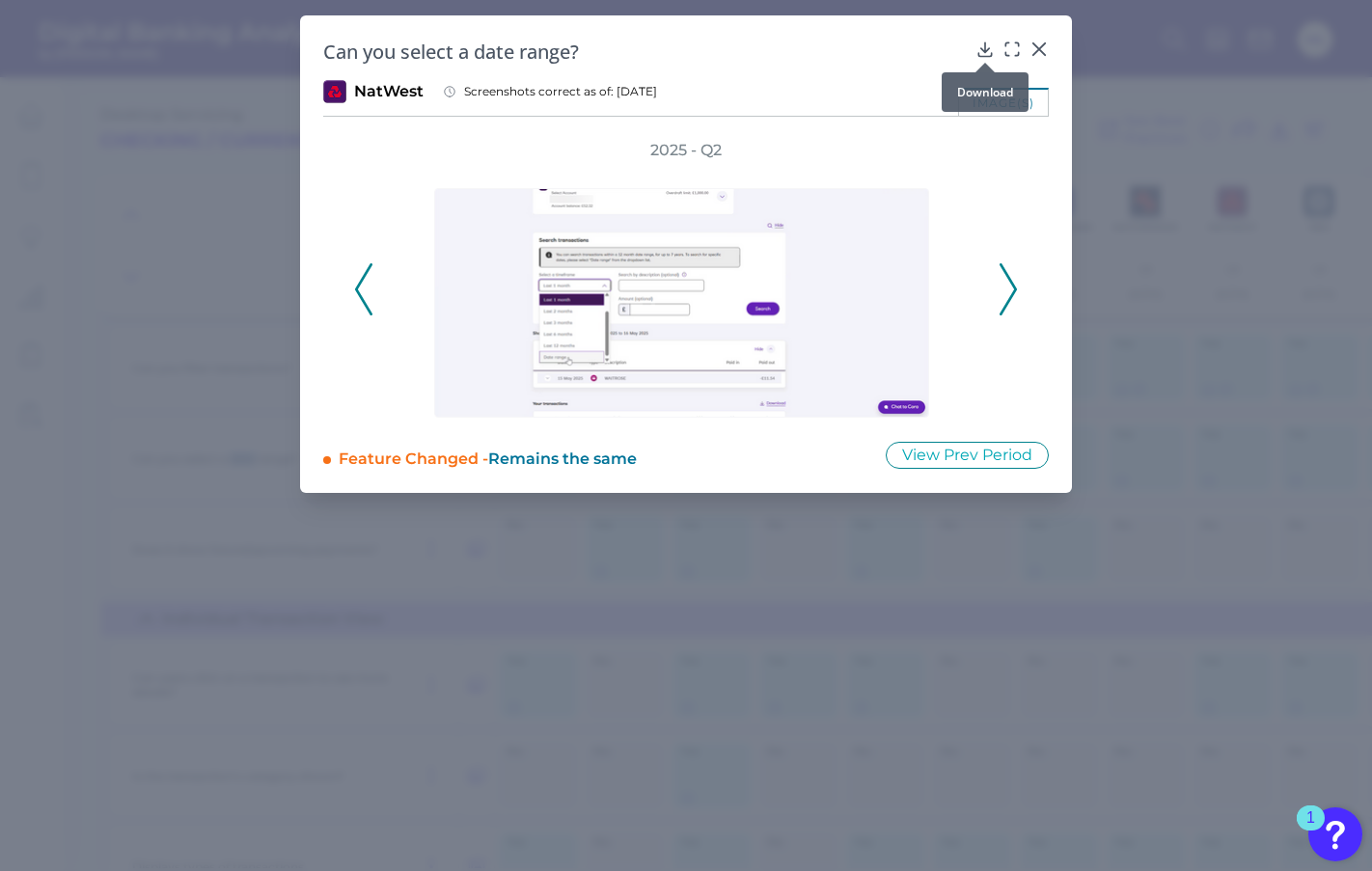
click at [978, 45] on icon at bounding box center [985, 50] width 20 height 20
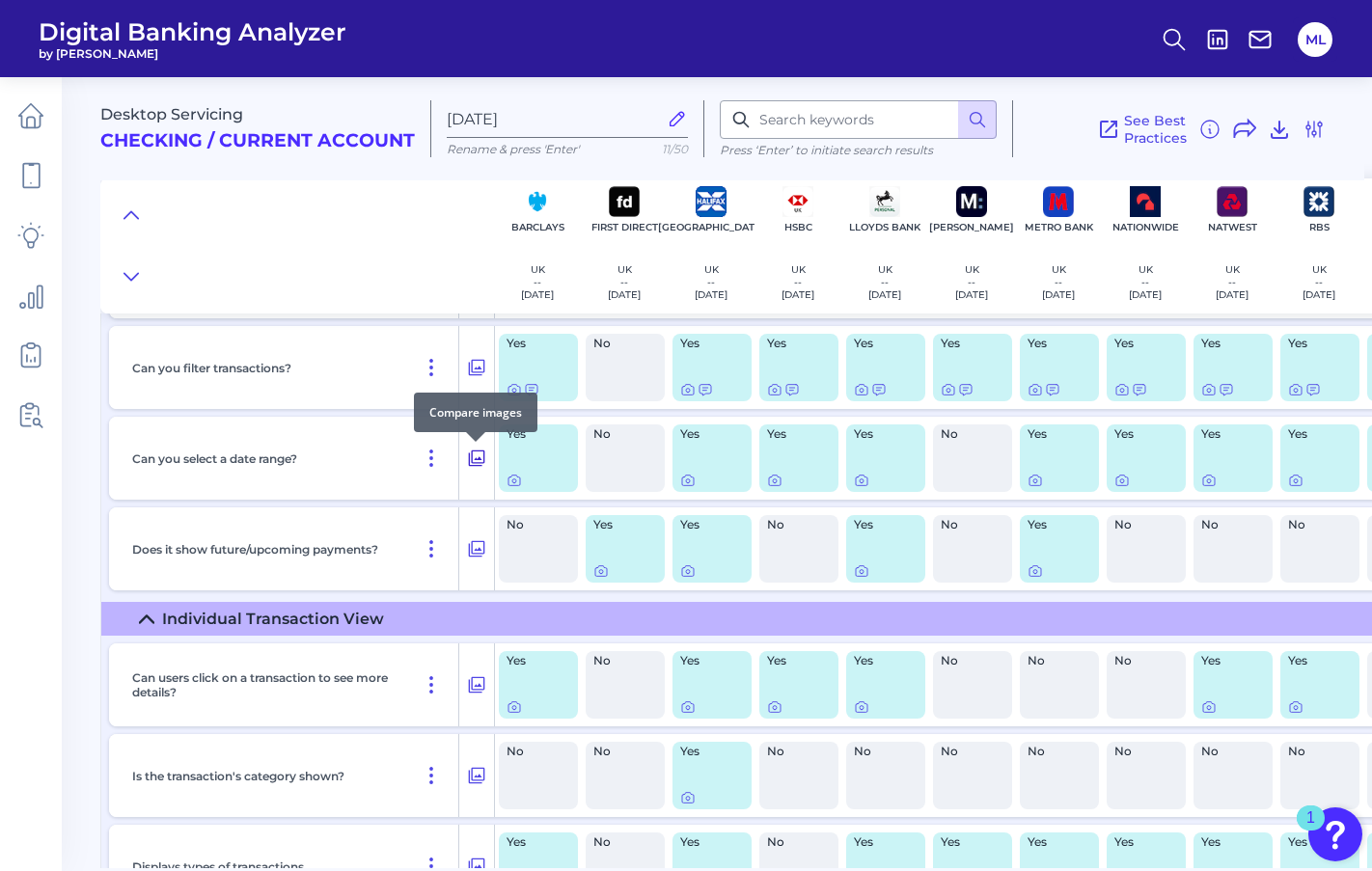
click at [470, 461] on icon at bounding box center [477, 458] width 20 height 23
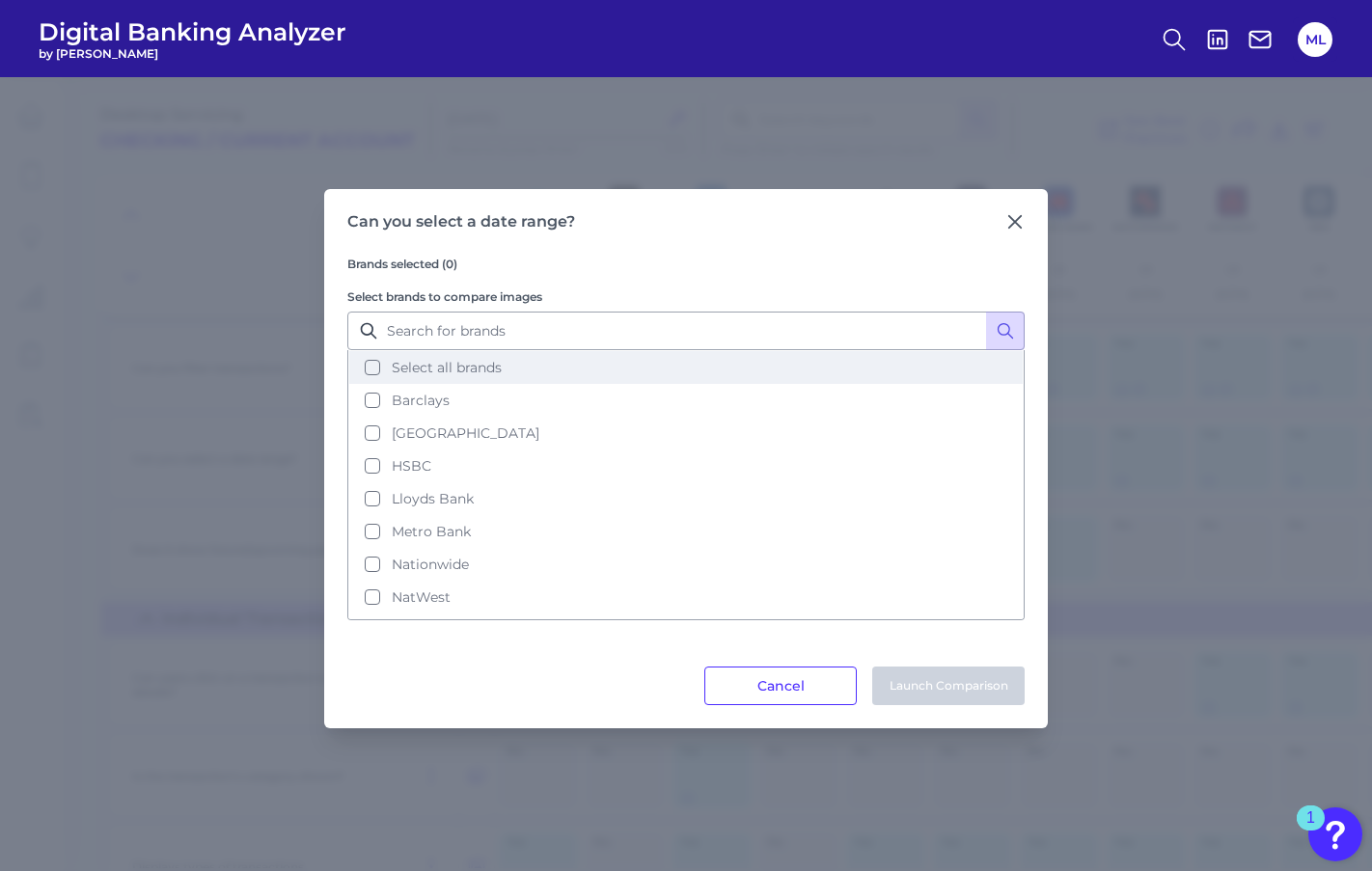
click at [428, 367] on span "Select all brands" at bounding box center [447, 368] width 110 height 18
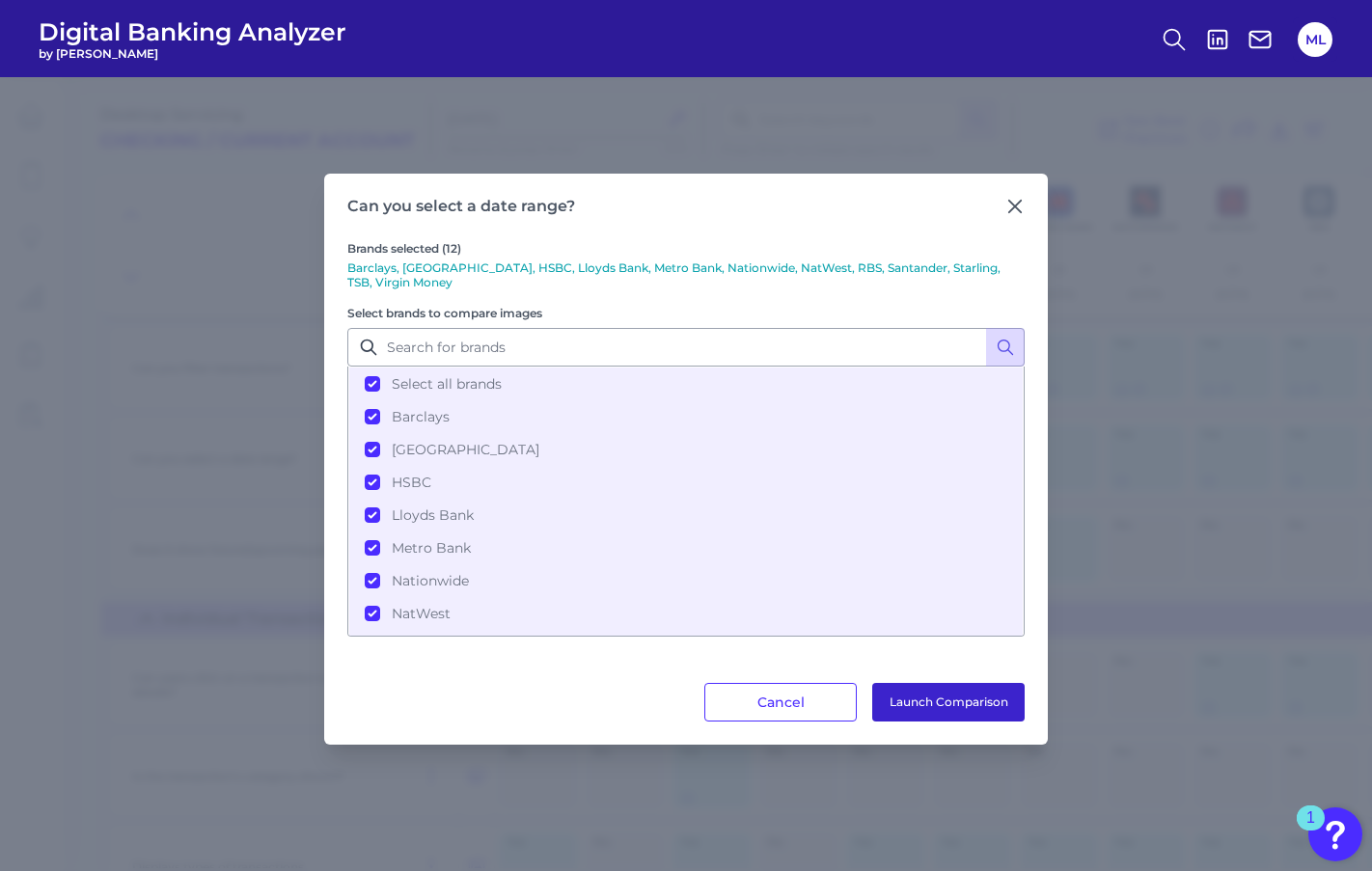
click at [955, 704] on button "Launch Comparison" at bounding box center [948, 703] width 152 height 39
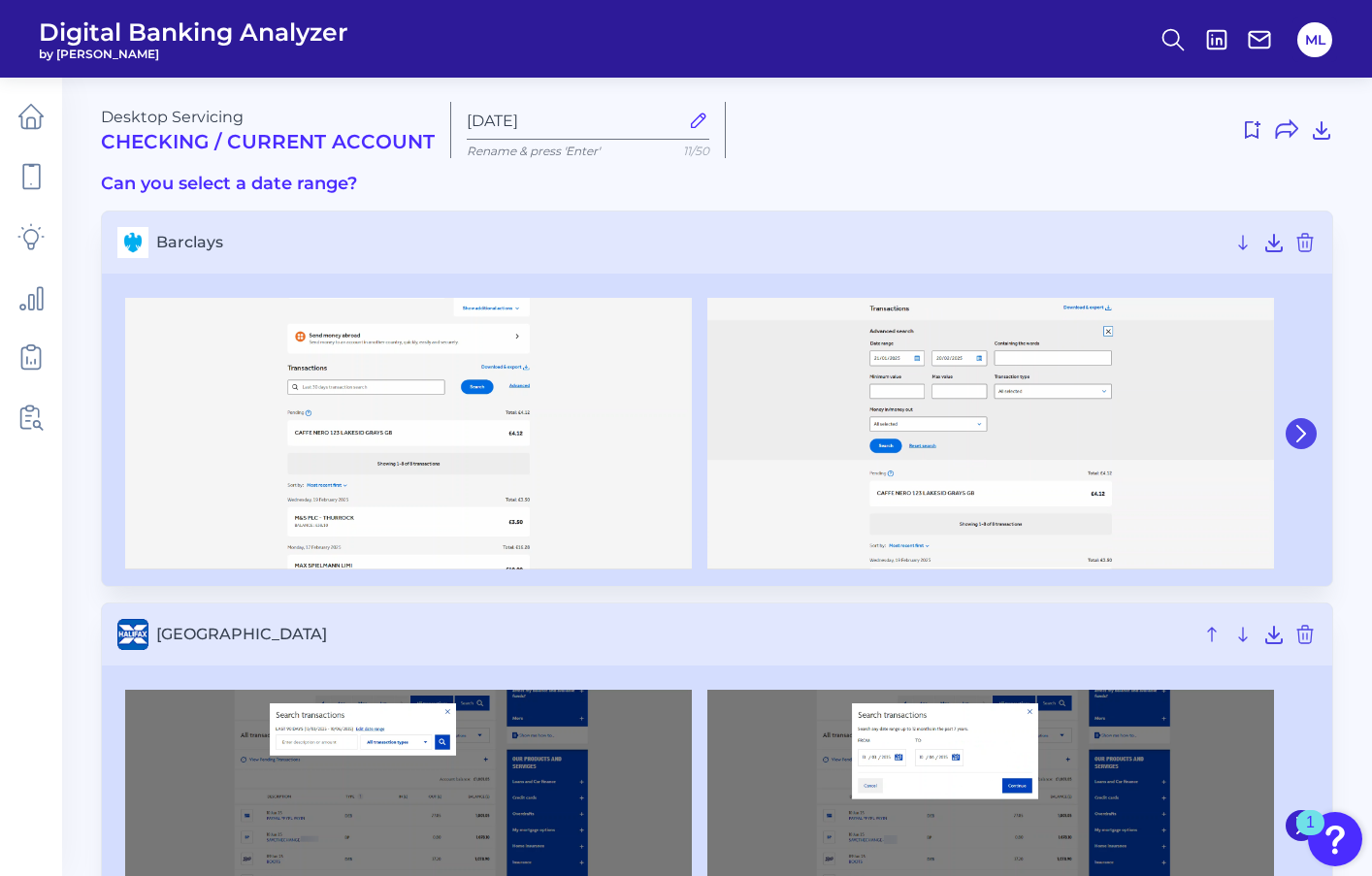
click at [1294, 427] on icon at bounding box center [1301, 434] width 18 height 18
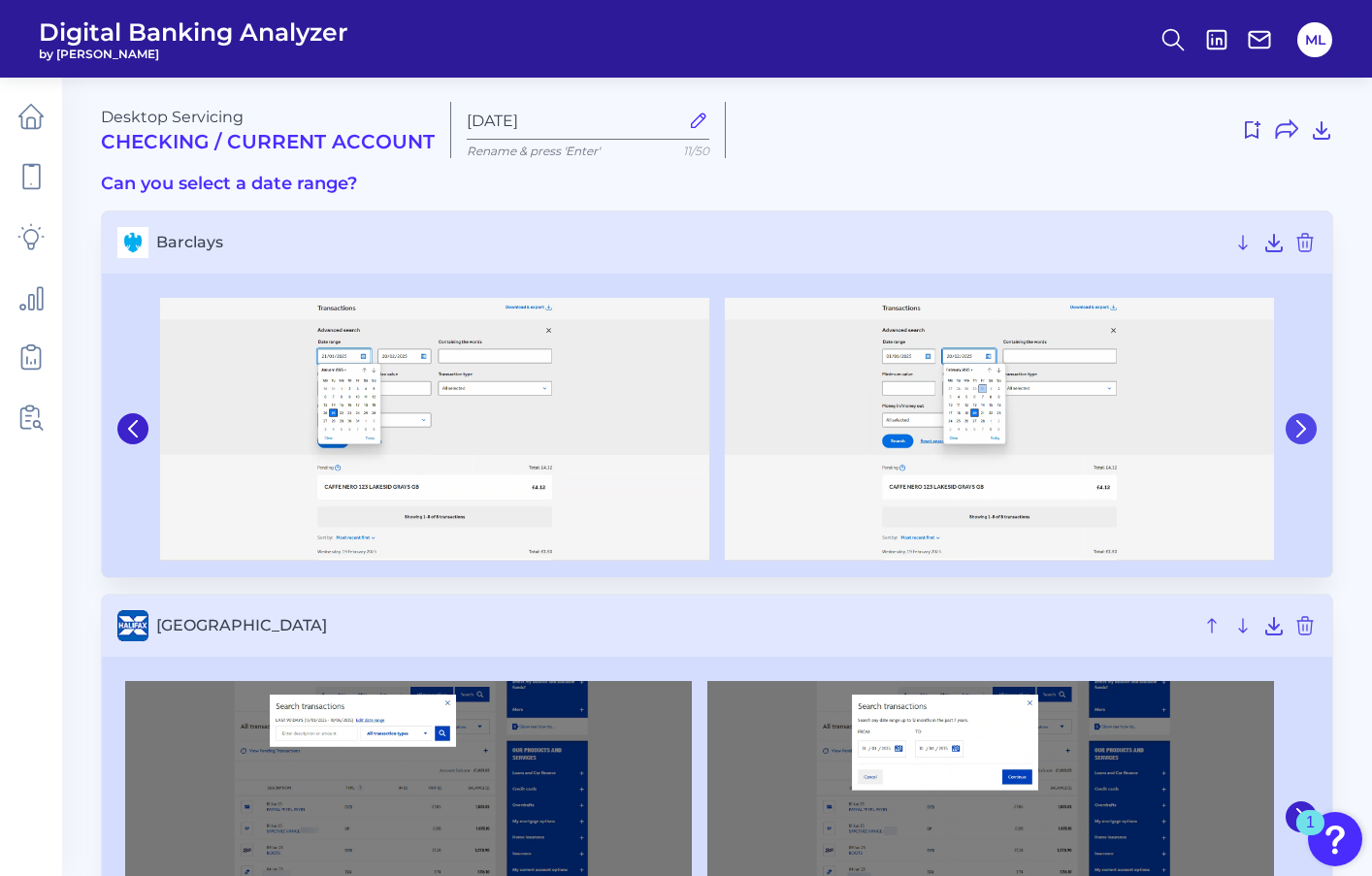
click at [1294, 427] on icon at bounding box center [1301, 429] width 18 height 18
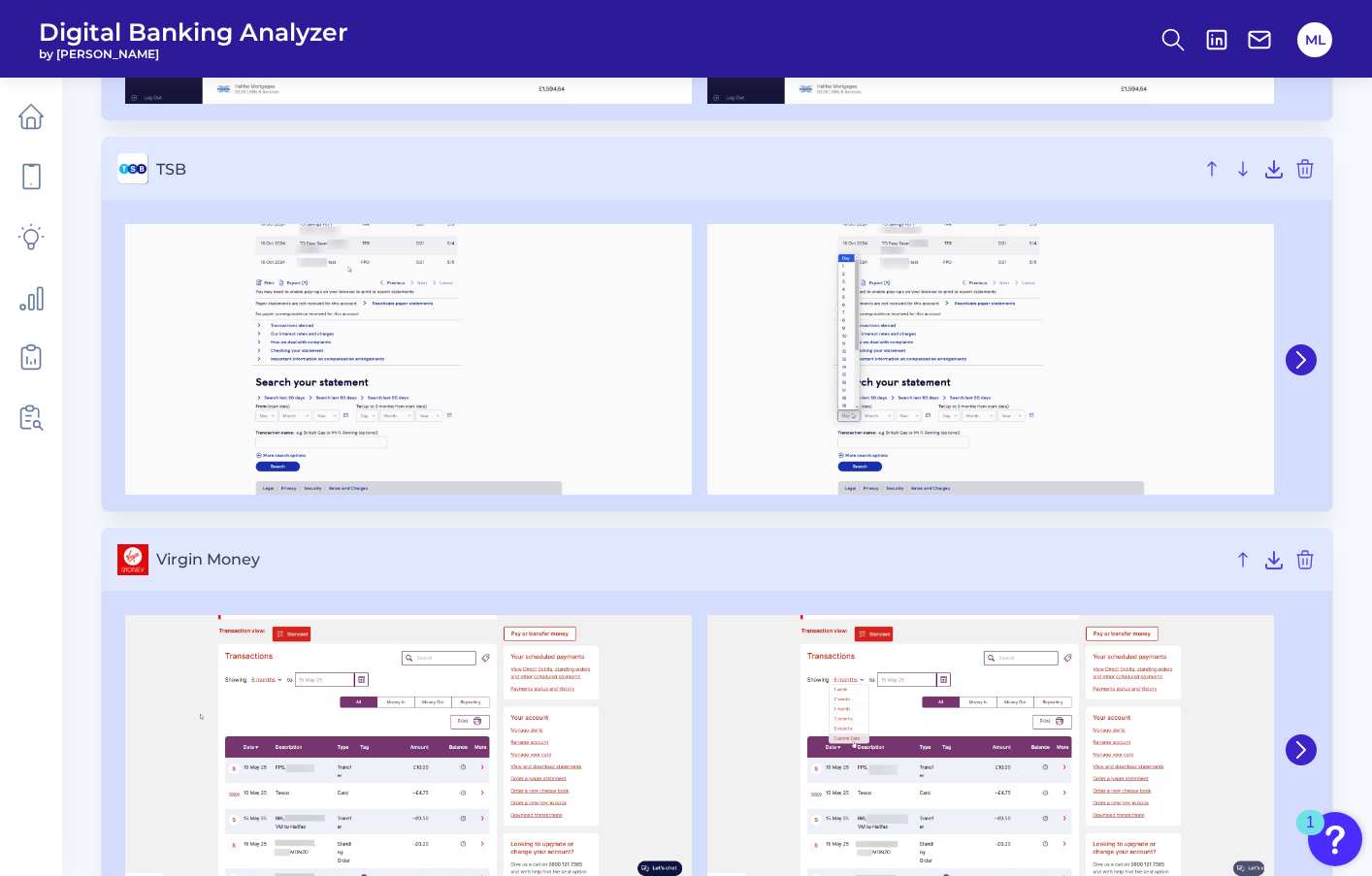
scroll to position [4045, 0]
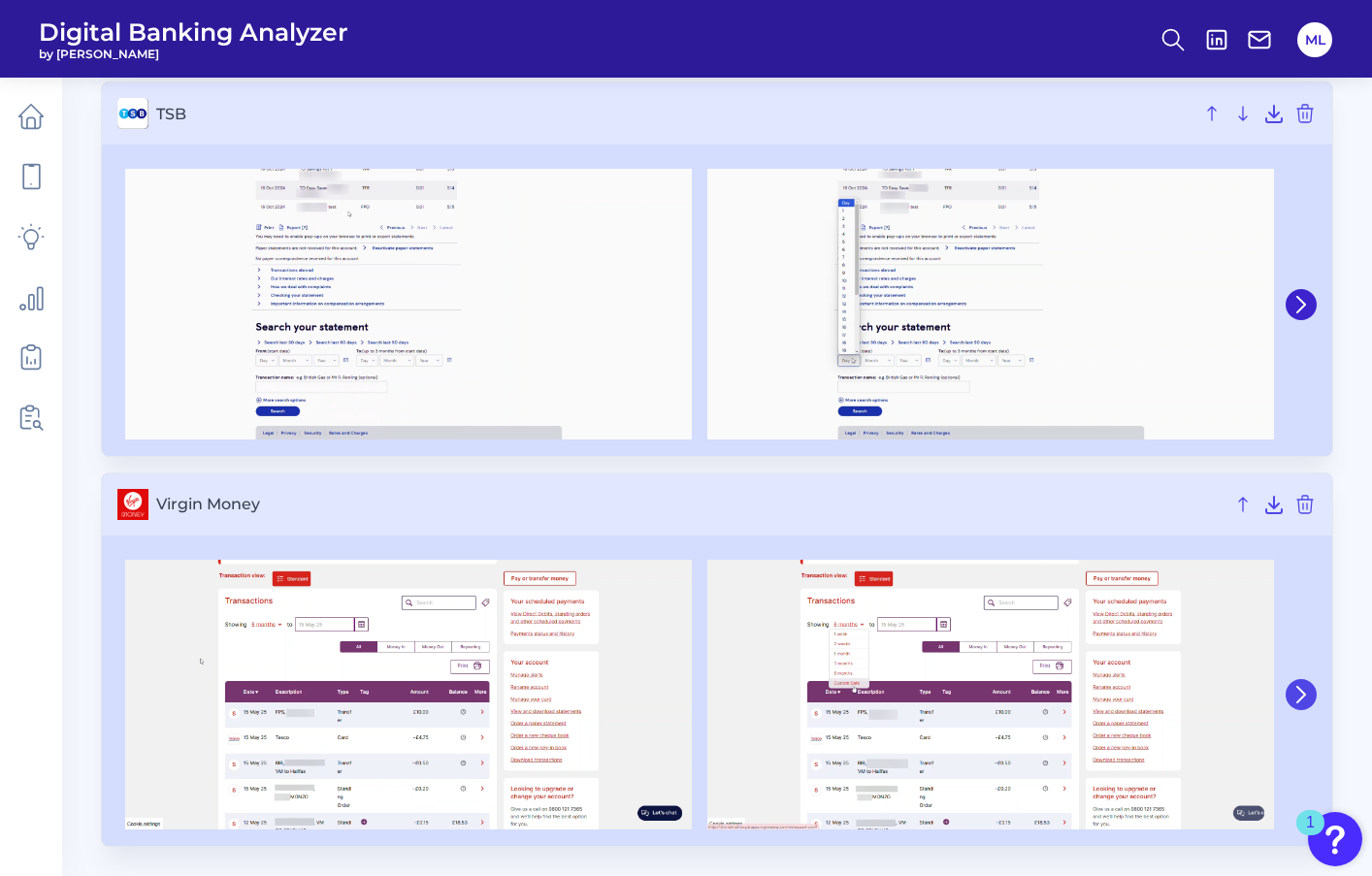
click at [1301, 699] on icon at bounding box center [1301, 696] width 18 height 18
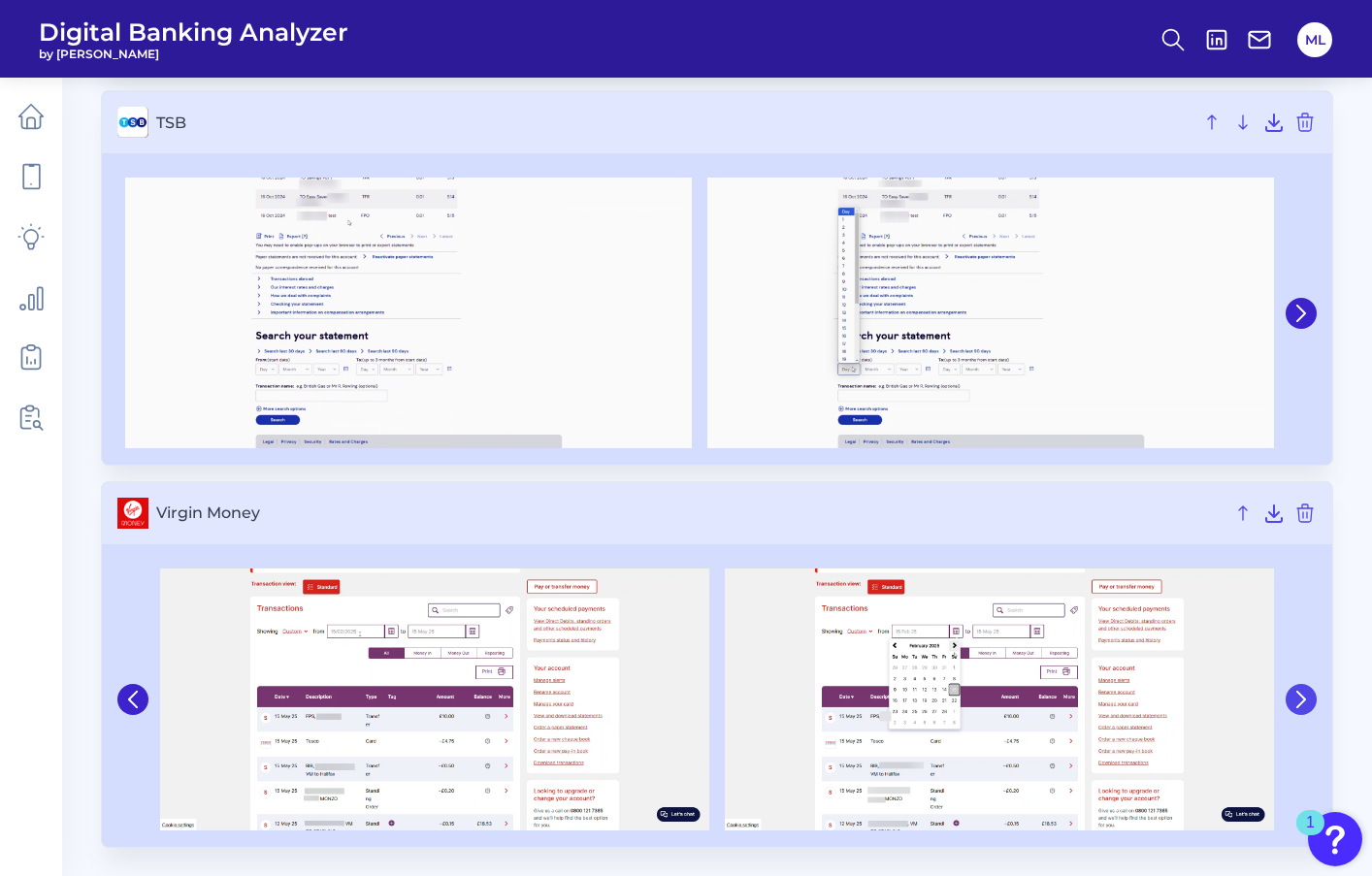
click at [1308, 702] on icon at bounding box center [1301, 700] width 18 height 18
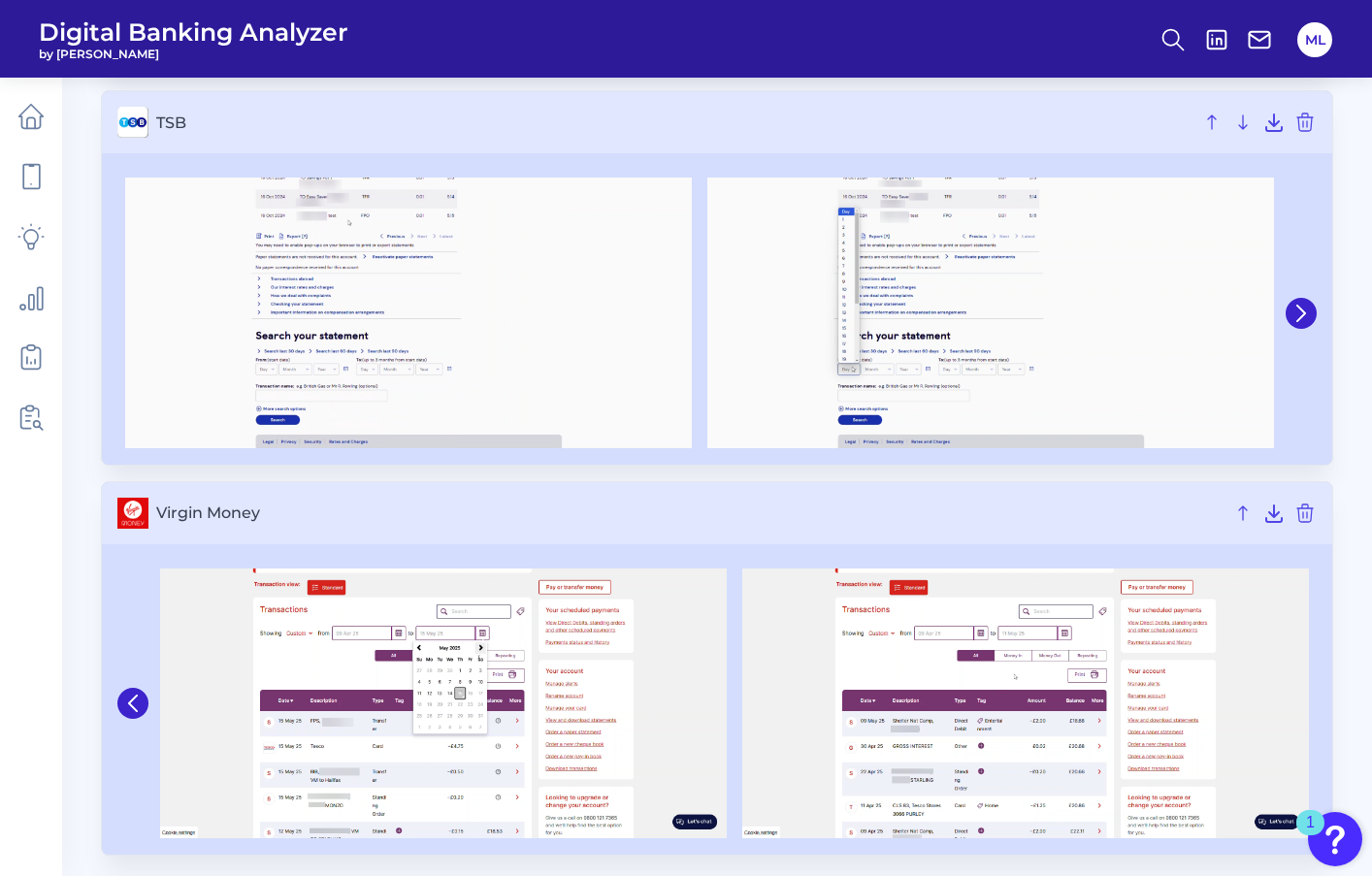
scroll to position [4045, 0]
